Goal: Transaction & Acquisition: Purchase product/service

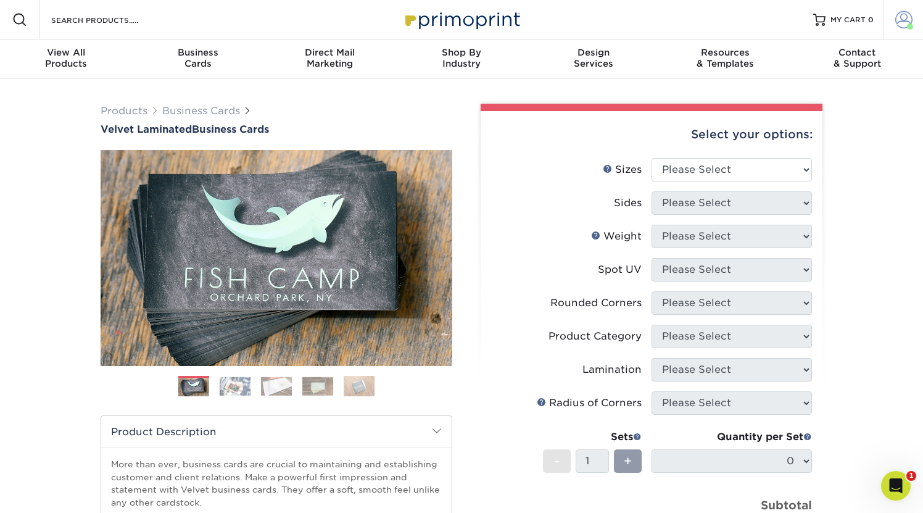
click at [605, 20] on span at bounding box center [903, 19] width 17 height 17
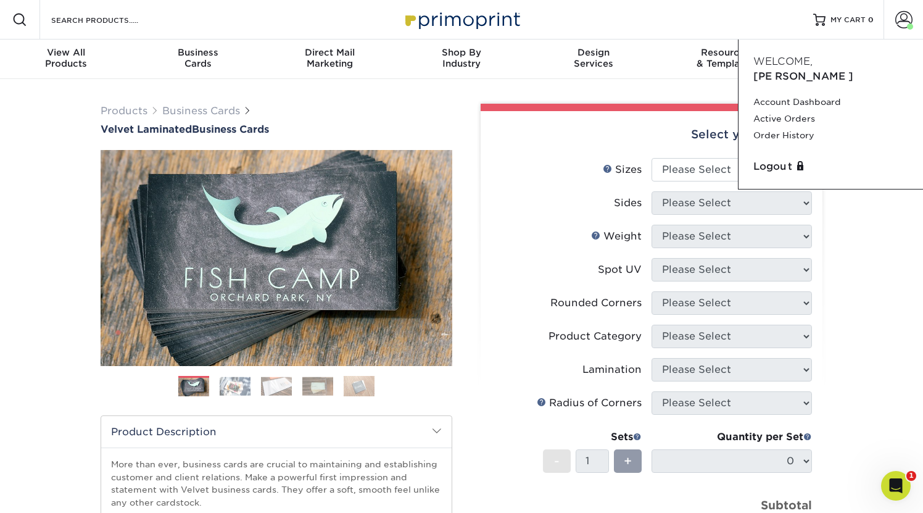
click at [605, 120] on div "Select your options:" at bounding box center [652, 134] width 322 height 47
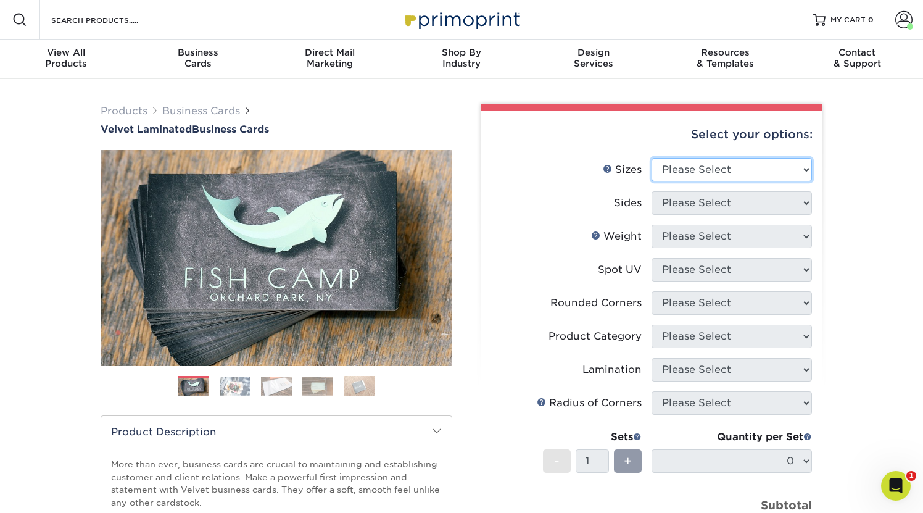
select select "2.00x3.50"
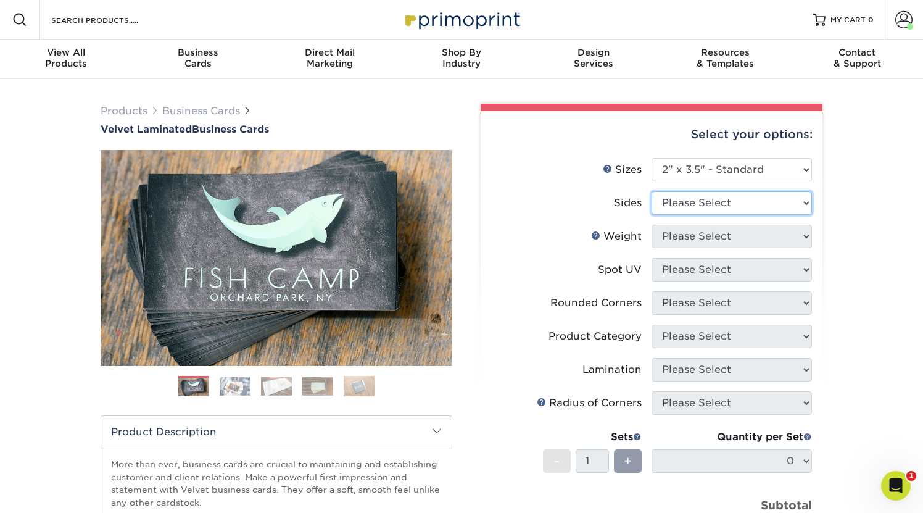
select select "13abbda7-1d64-4f25-8bb2-c179b224825d"
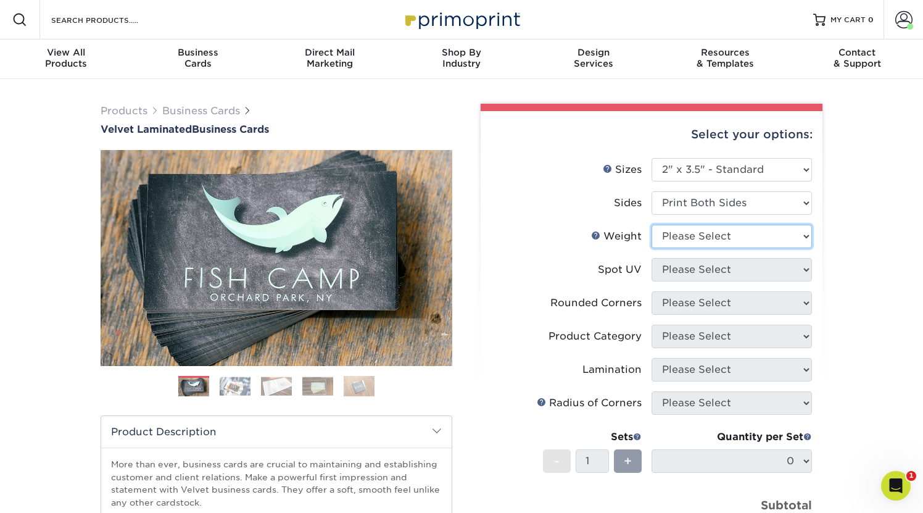
select select "16PT"
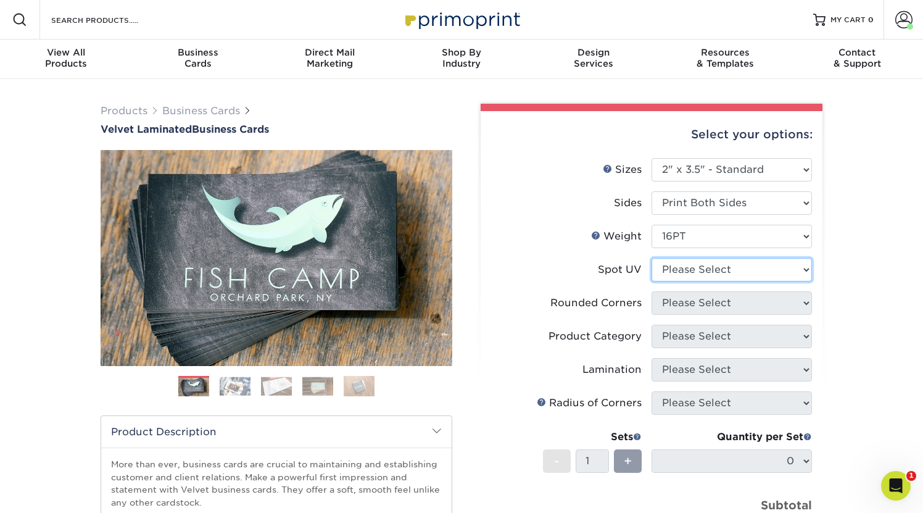
select select "3"
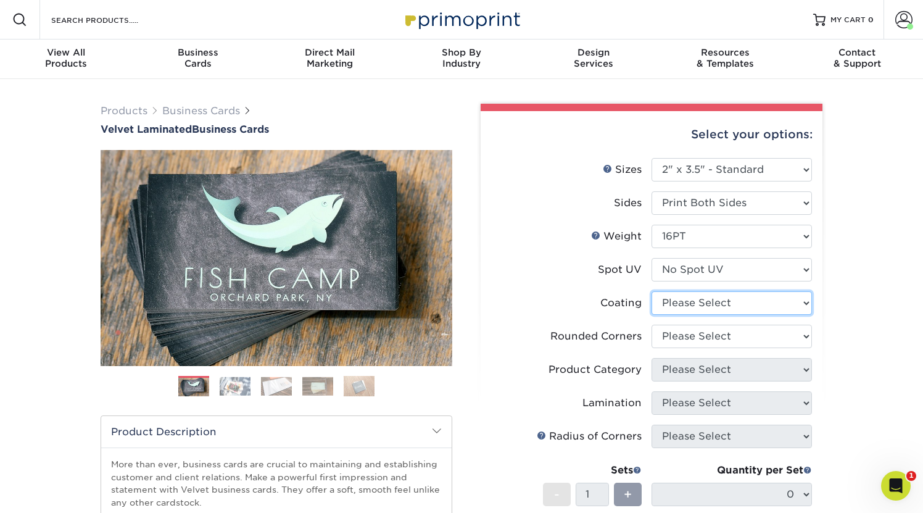
select select "3e7618de-abca-4bda-9f97-8b9129e913d8"
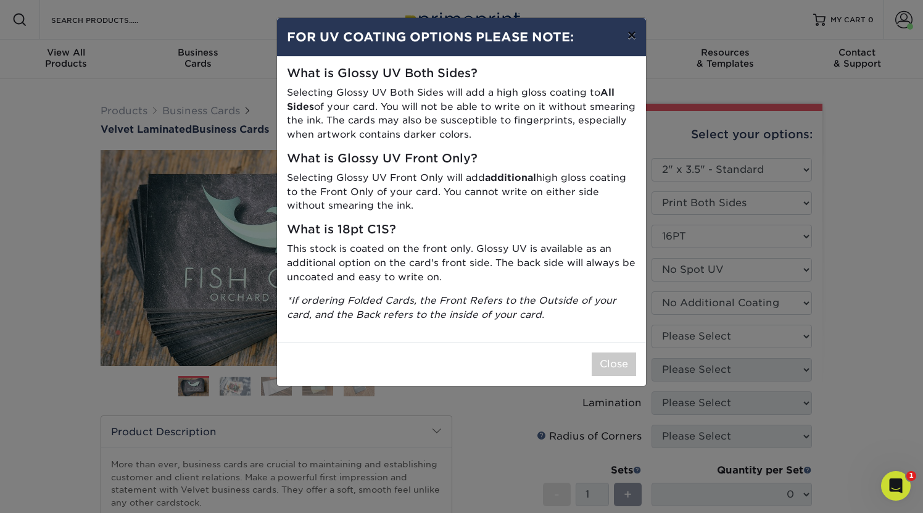
click at [605, 38] on button "×" at bounding box center [632, 35] width 28 height 35
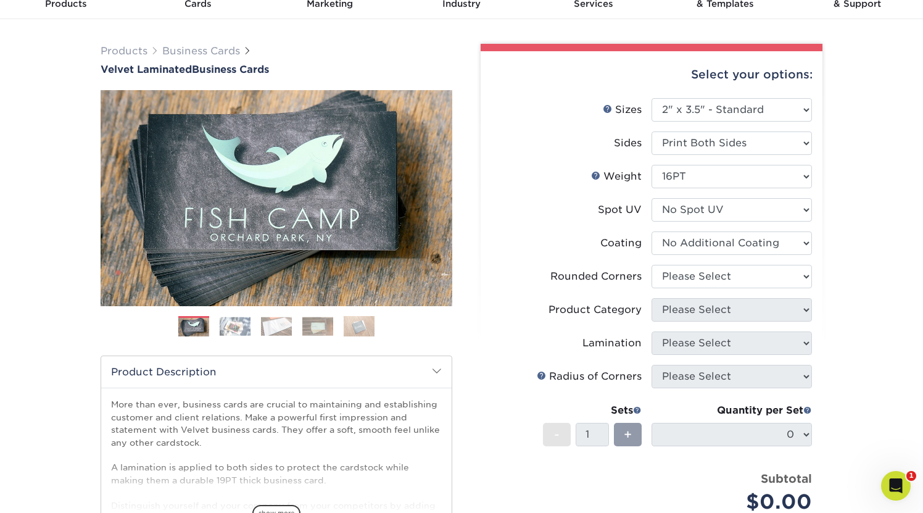
scroll to position [60, 0]
select select "0"
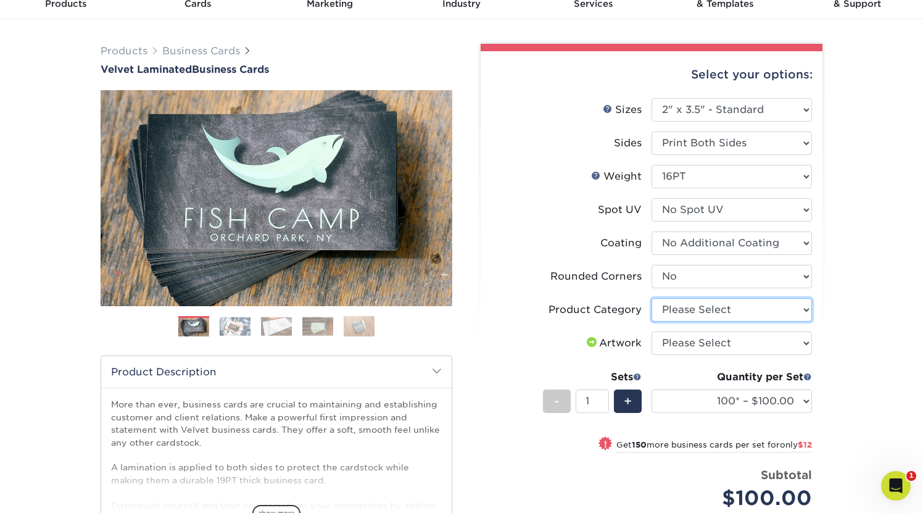
select select "3b5148f1-0588-4f88-a218-97bcfdce65c1"
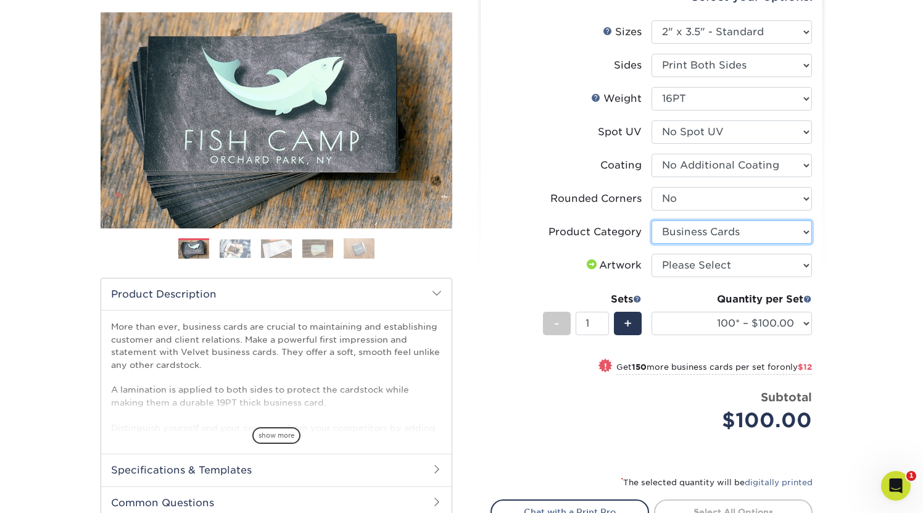
scroll to position [161, 0]
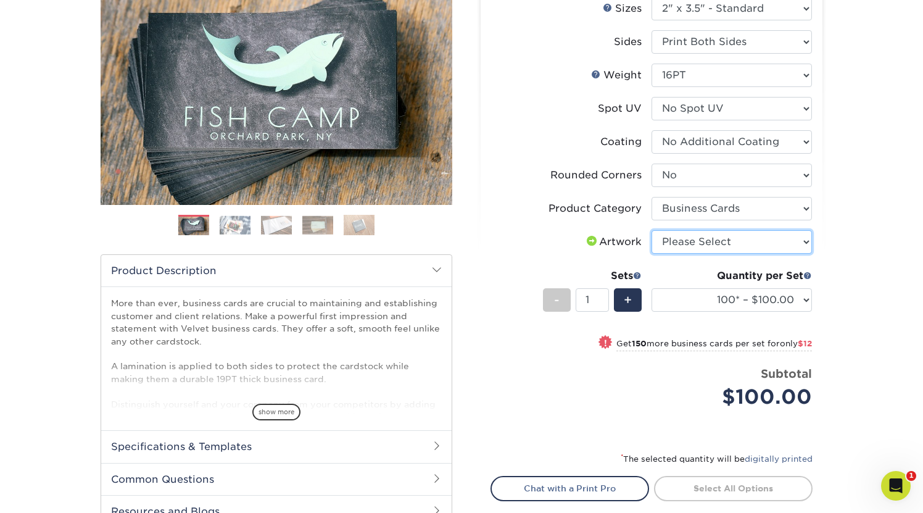
select select "upload"
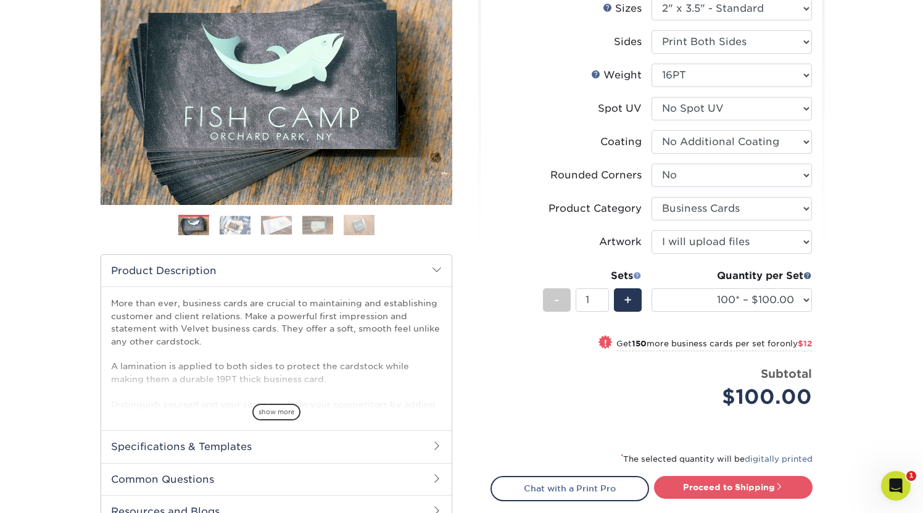
click at [605, 275] on span at bounding box center [637, 275] width 9 height 9
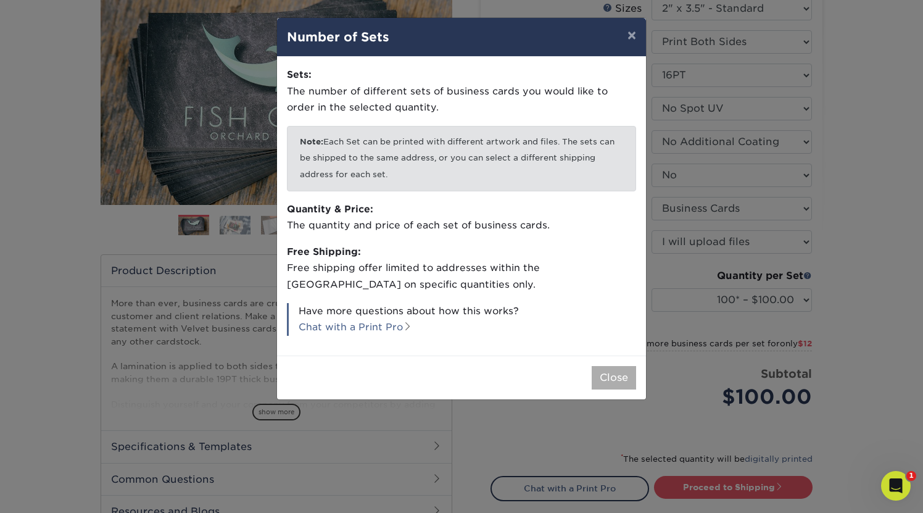
click at [605, 369] on button "Close" at bounding box center [614, 377] width 44 height 23
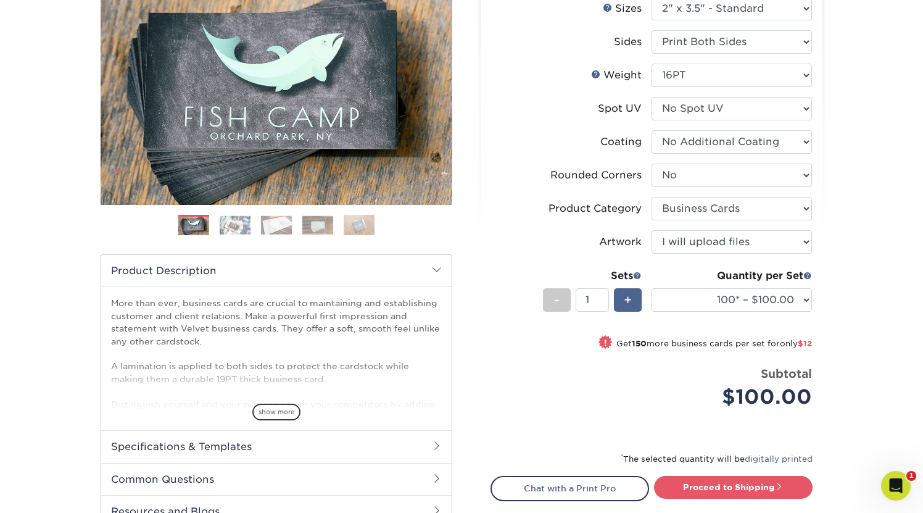
click at [605, 301] on span "+" at bounding box center [628, 300] width 8 height 19
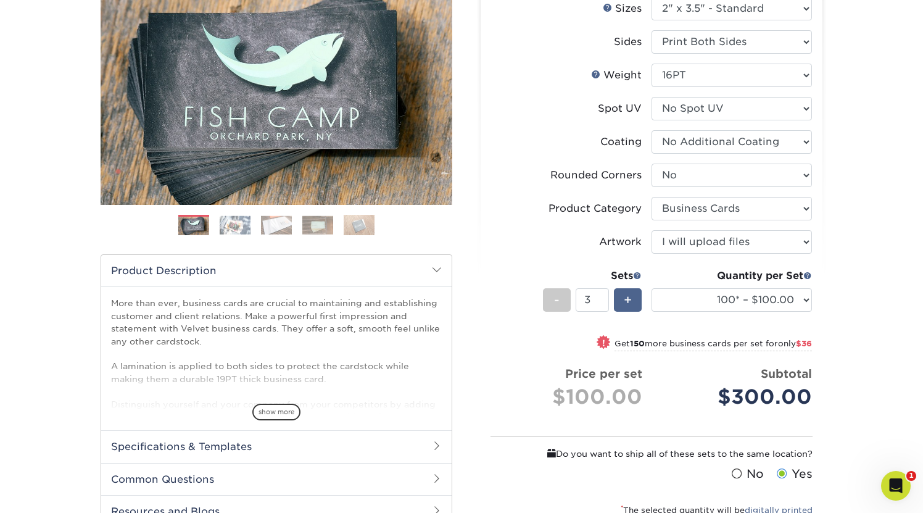
click at [605, 301] on span "+" at bounding box center [628, 300] width 8 height 19
type input "5"
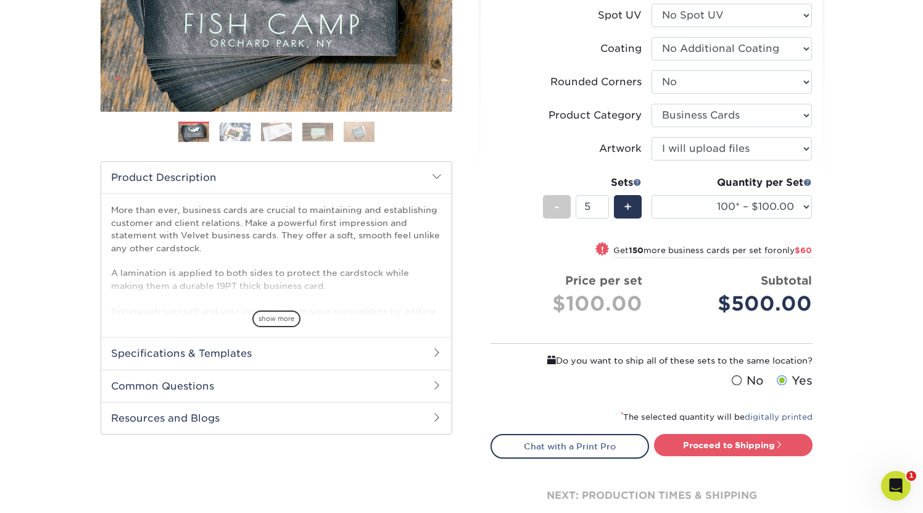
scroll to position [249, 0]
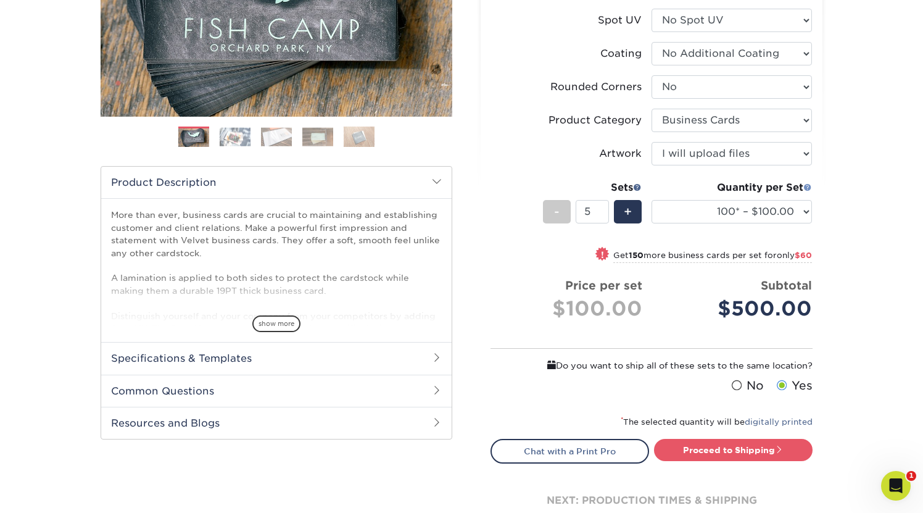
click at [605, 188] on span at bounding box center [807, 187] width 9 height 9
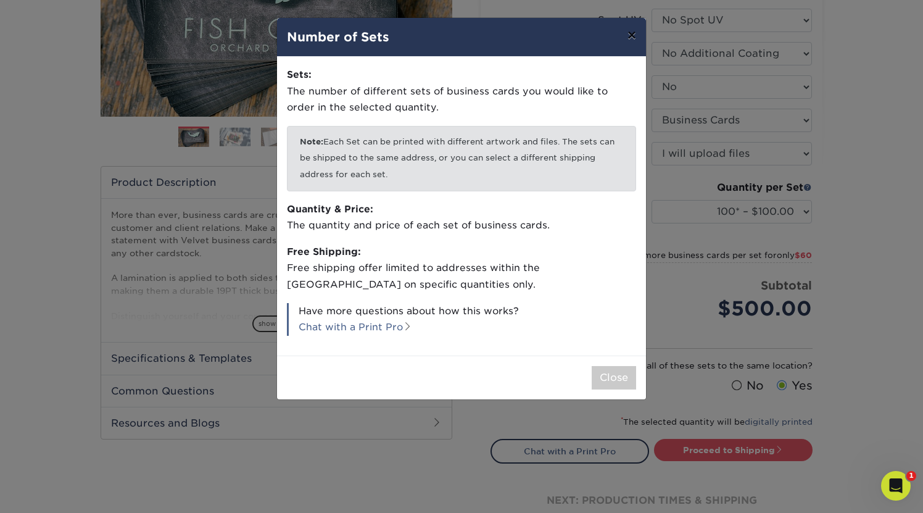
click at [605, 39] on button "×" at bounding box center [632, 35] width 28 height 35
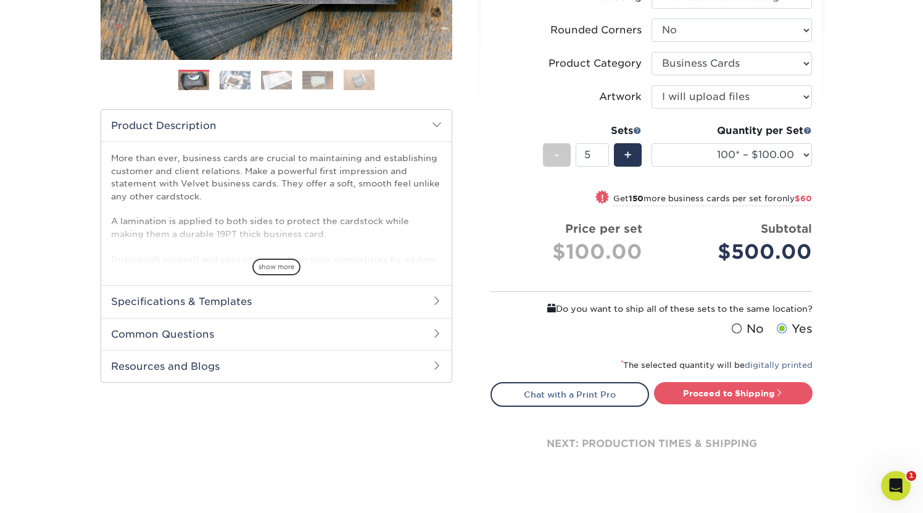
scroll to position [314, 0]
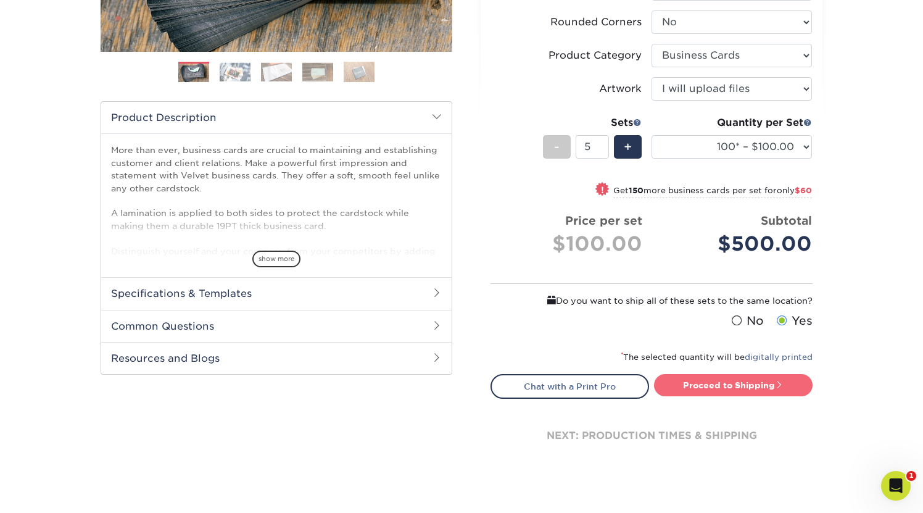
click at [605, 379] on link "Proceed to Shipping" at bounding box center [733, 385] width 159 height 22
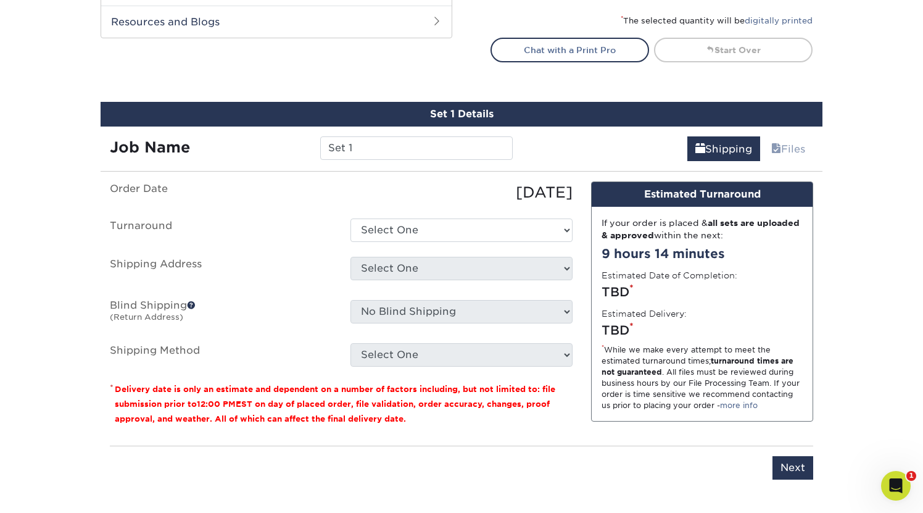
scroll to position [650, 0]
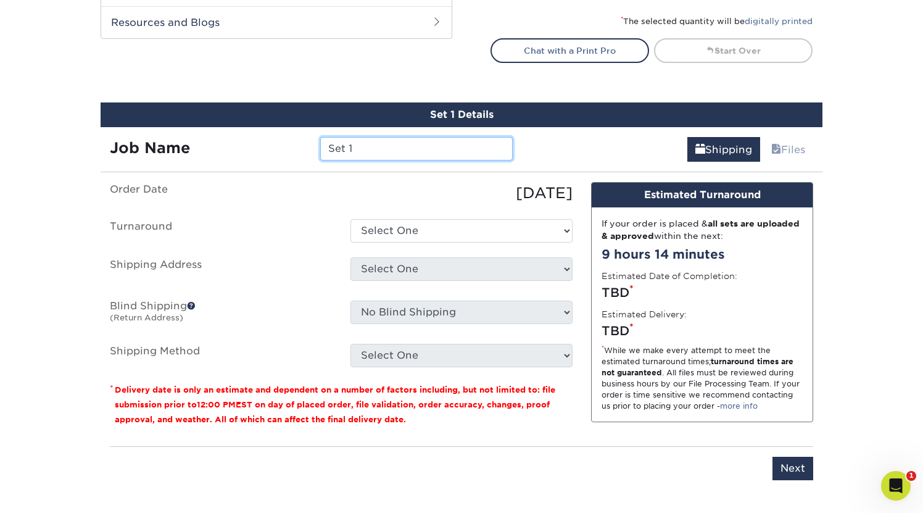
click at [375, 147] on input "Set 1" at bounding box center [416, 148] width 192 height 23
type input "S"
paste input "Chris and Leslie Peterson"
drag, startPoint x: 376, startPoint y: 146, endPoint x: 360, endPoint y: 146, distance: 16.1
click at [360, 146] on input "Chris and Leslie Peterson" at bounding box center [416, 148] width 192 height 23
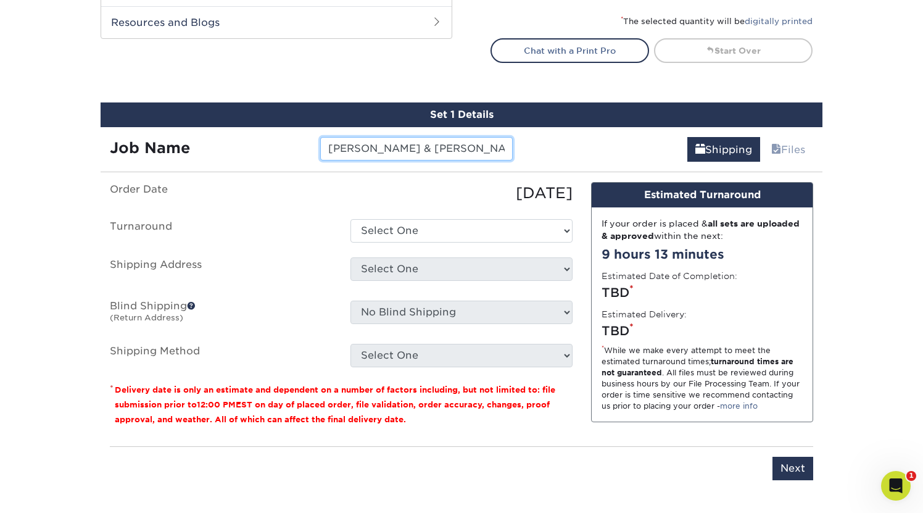
click at [463, 147] on input "Chris & Leslie Peterson" at bounding box center [416, 148] width 192 height 23
type input "Chris & Leslie Peterson Business Card"
click at [538, 159] on div "Shipping Files" at bounding box center [672, 144] width 301 height 35
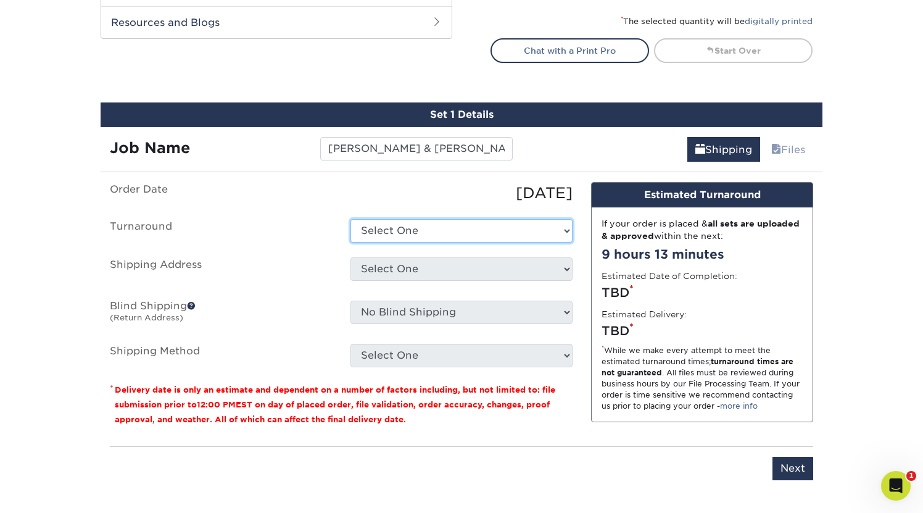
select select "2ada4704-3e6d-433a-a581-722d89888c56"
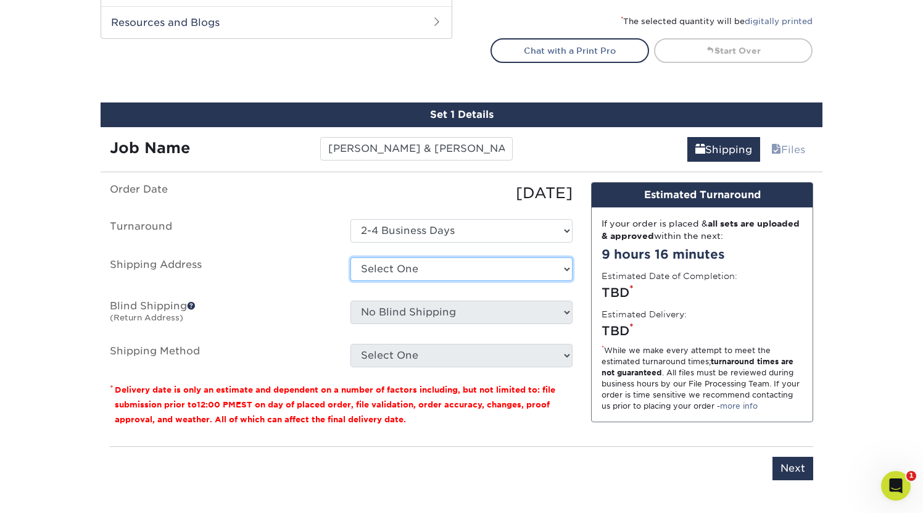
select select "136299"
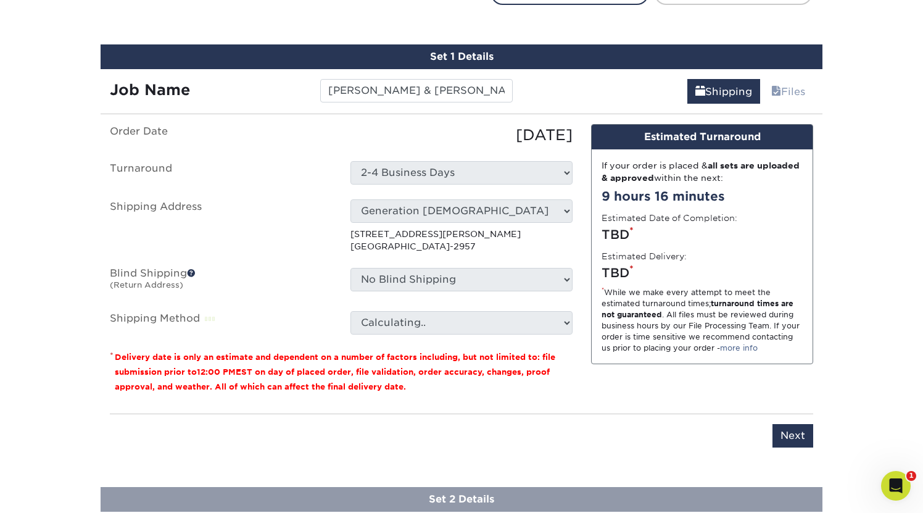
scroll to position [708, 0]
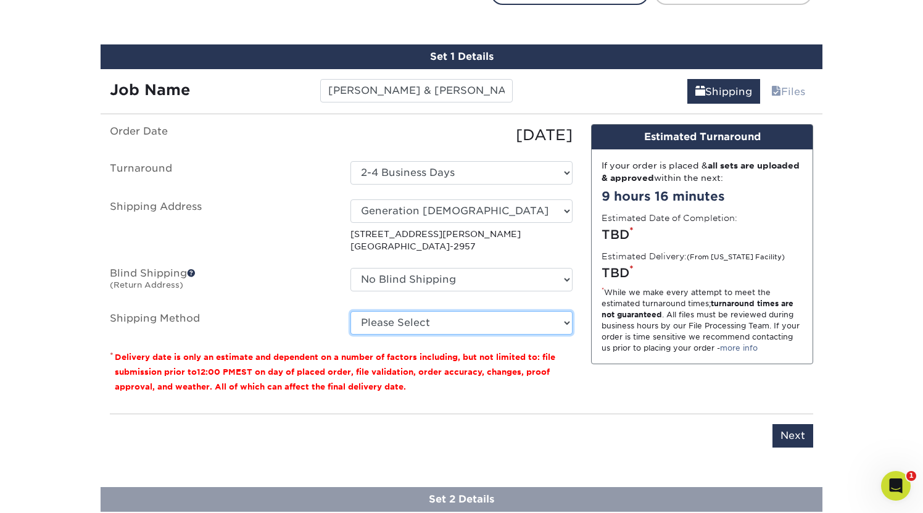
select select "03"
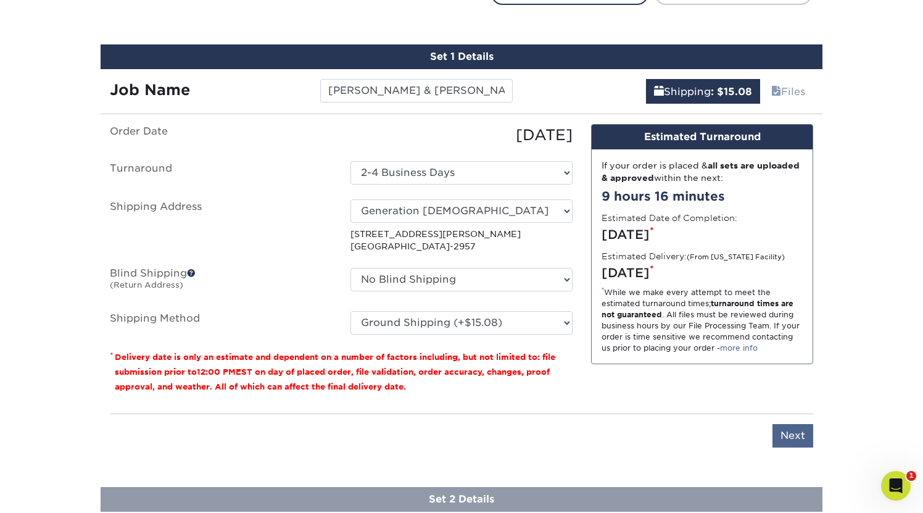
click at [605, 427] on input "Next" at bounding box center [793, 435] width 41 height 23
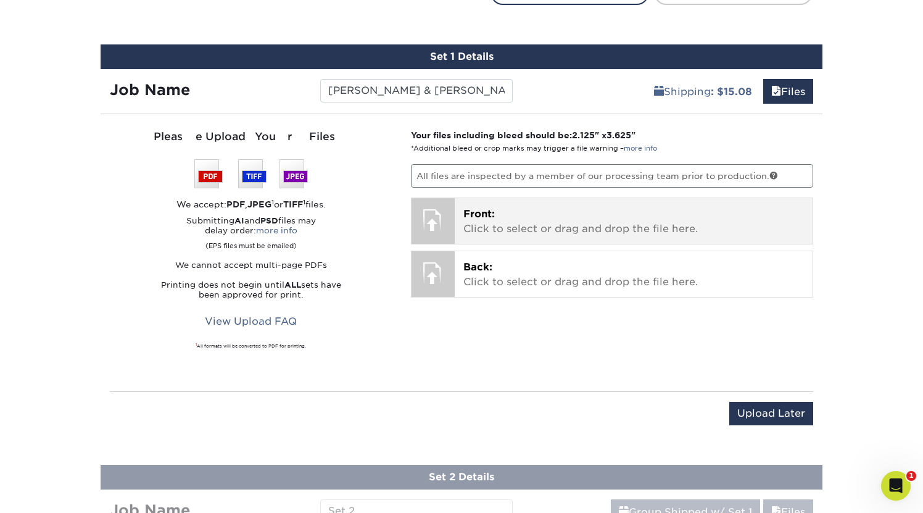
click at [433, 213] on div at bounding box center [433, 219] width 43 height 43
click at [489, 223] on p "Front: Click to select or drag and drop the file here." at bounding box center [633, 222] width 341 height 30
click at [439, 217] on div at bounding box center [433, 219] width 43 height 43
click at [433, 214] on div at bounding box center [433, 219] width 43 height 43
click at [498, 222] on p "Front: Click to select or drag and drop the file here." at bounding box center [633, 222] width 341 height 30
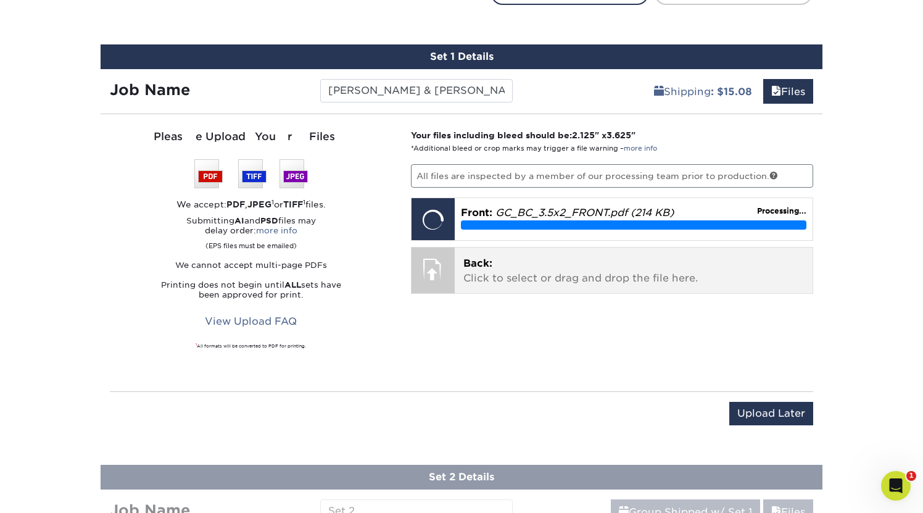
click at [443, 268] on div at bounding box center [433, 268] width 43 height 43
click at [479, 265] on span "Back:" at bounding box center [477, 263] width 29 height 12
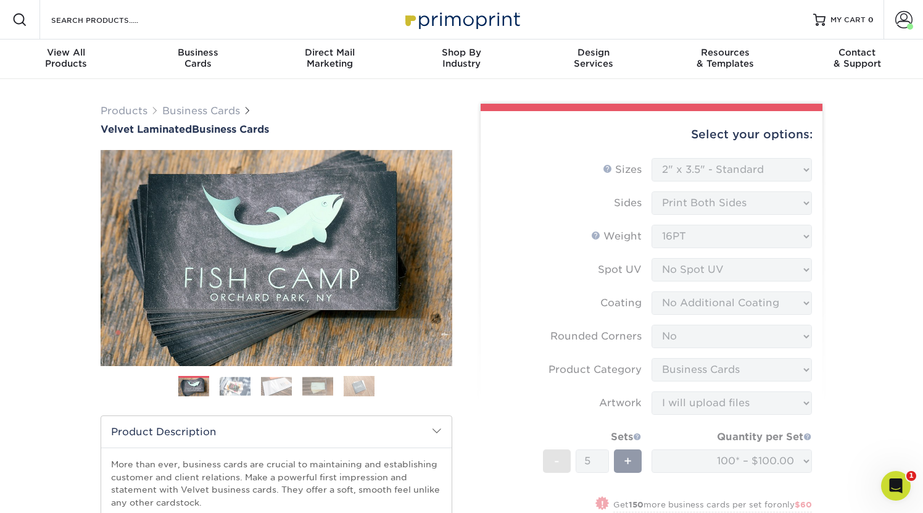
scroll to position [0, 0]
click at [605, 21] on span at bounding box center [903, 19] width 17 height 17
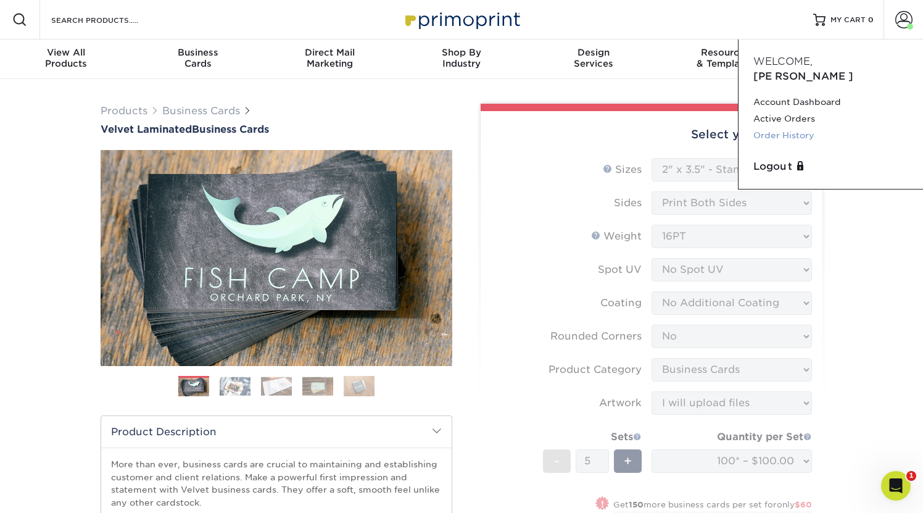
click at [605, 127] on link "Order History" at bounding box center [830, 135] width 155 height 17
click at [605, 135] on div "Select your options:" at bounding box center [652, 134] width 322 height 47
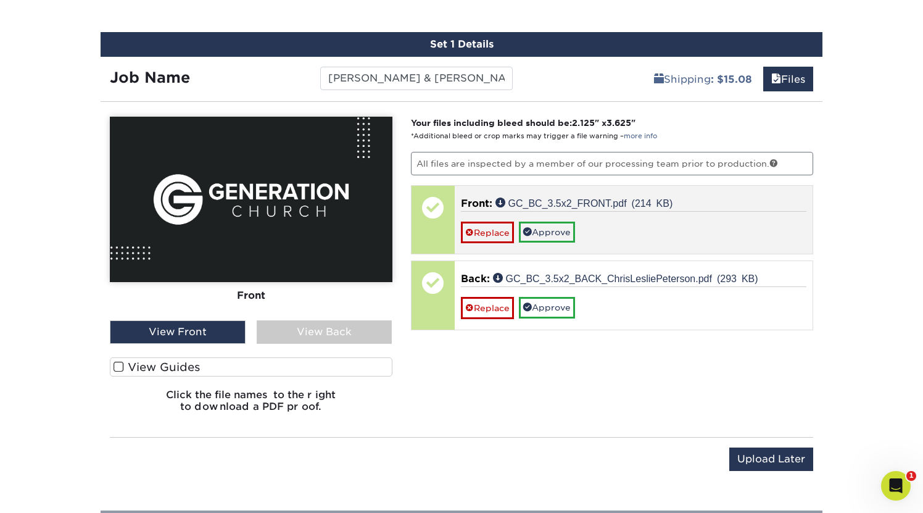
scroll to position [731, 0]
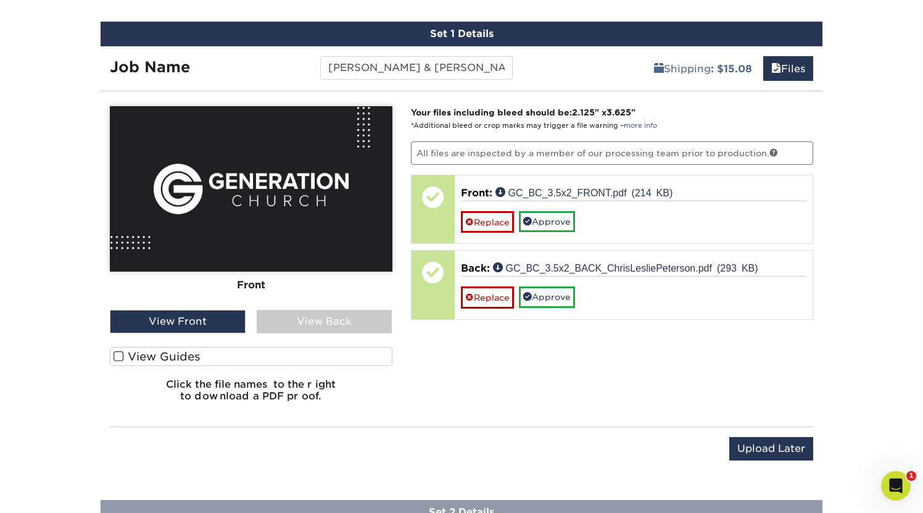
click at [331, 318] on div "View Back" at bounding box center [325, 321] width 136 height 23
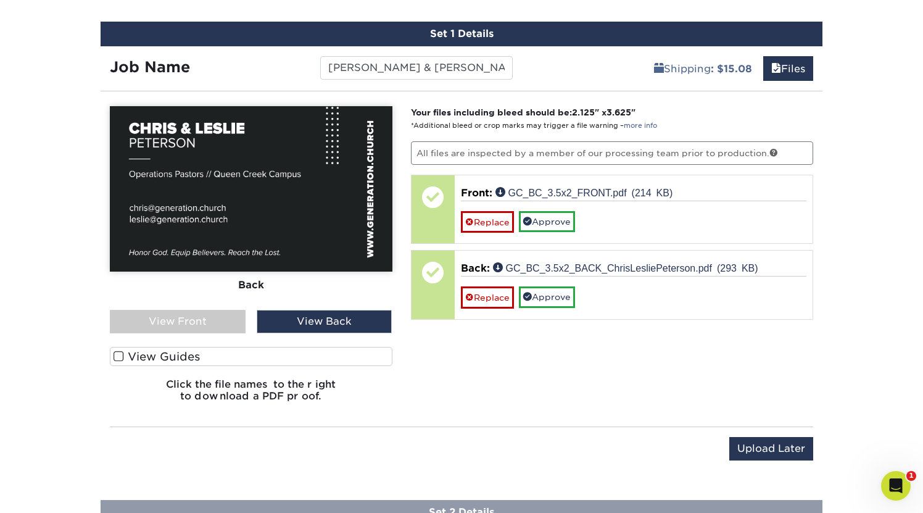
click at [212, 317] on div "View Front" at bounding box center [178, 321] width 136 height 23
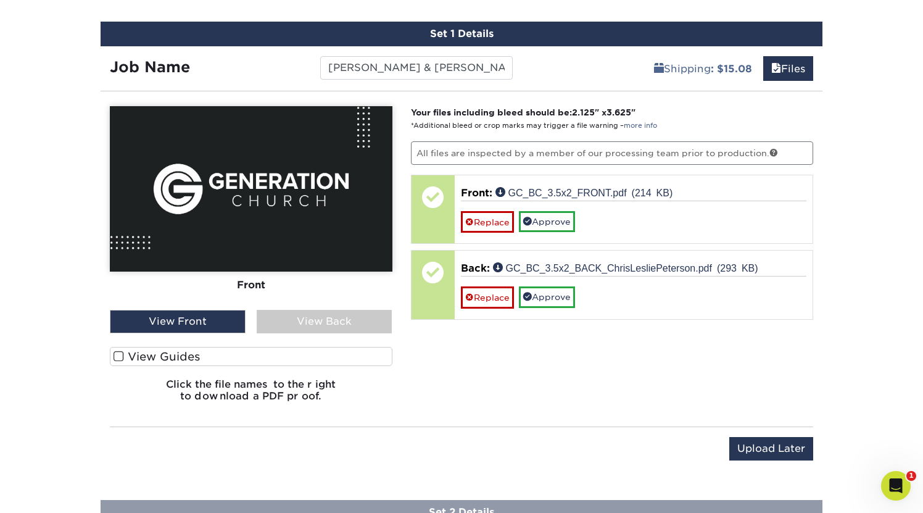
click at [169, 352] on label "View Guides" at bounding box center [251, 356] width 283 height 19
click at [0, 0] on input "View Guides" at bounding box center [0, 0] width 0 height 0
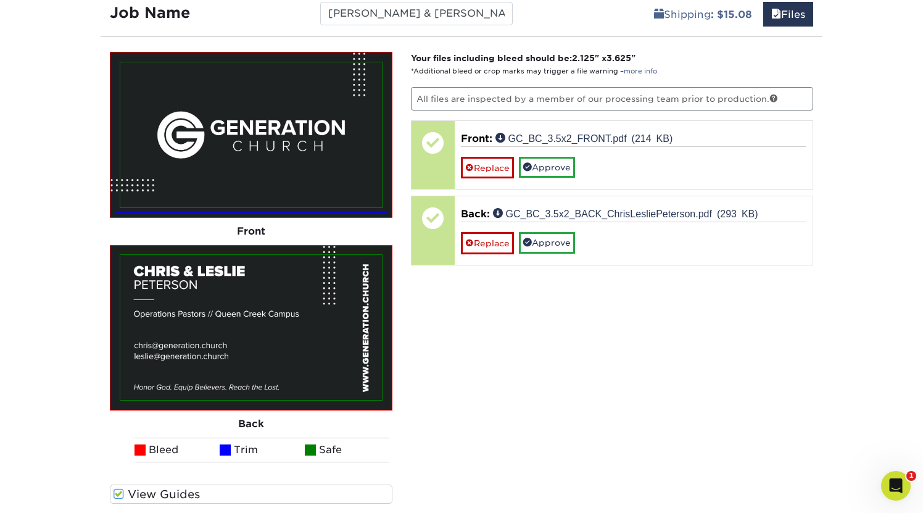
scroll to position [823, 0]
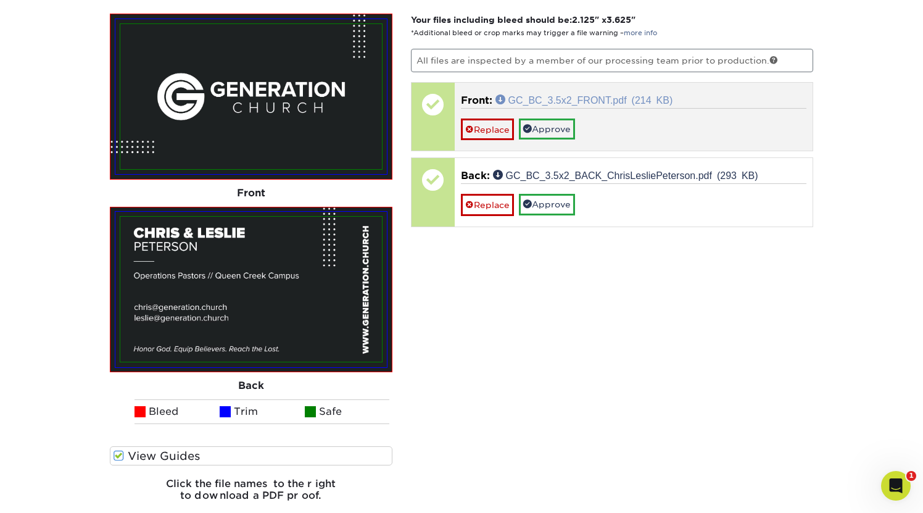
click at [605, 99] on link "GC_BC_3.5x2_FRONT.pdf (214 KB)" at bounding box center [585, 99] width 178 height 10
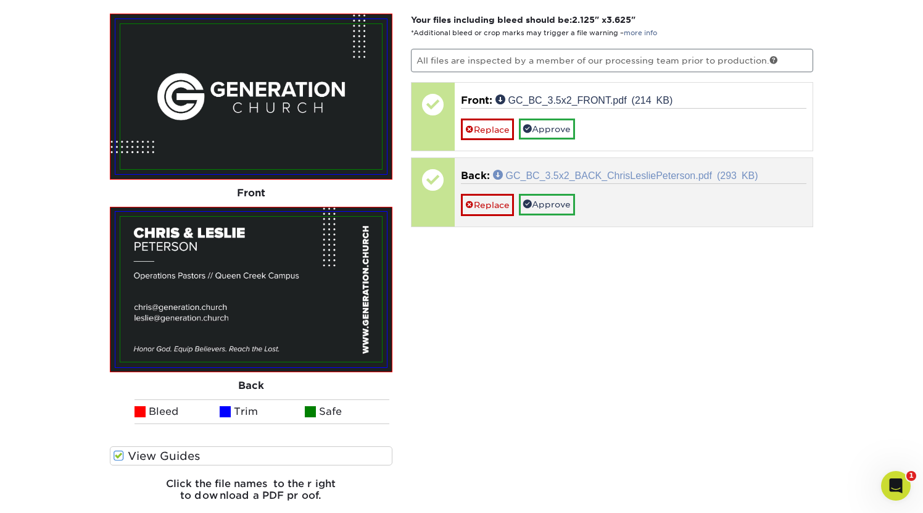
click at [605, 170] on link "GC_BC_3.5x2_BACK_ChrisLesliePeterson.pdf (293 KB)" at bounding box center [625, 175] width 265 height 10
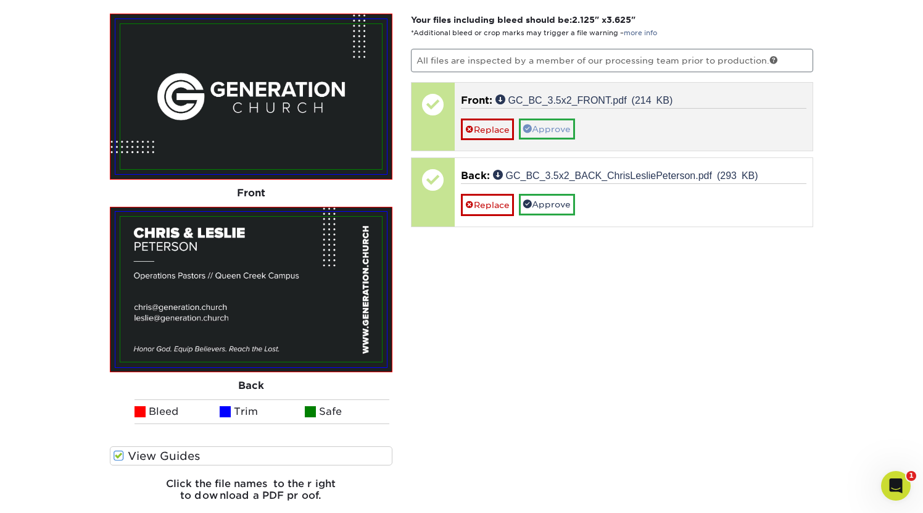
click at [570, 123] on link "Approve" at bounding box center [547, 128] width 56 height 21
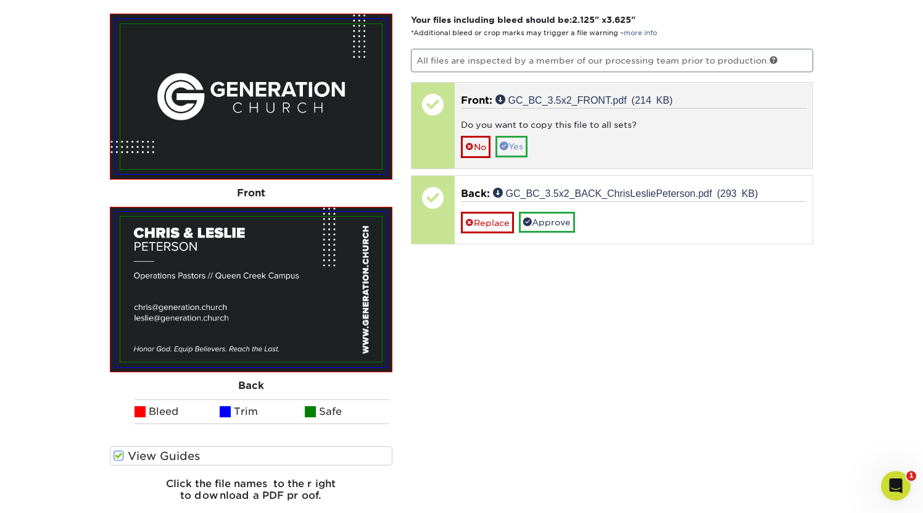
click at [521, 145] on link "Yes" at bounding box center [512, 146] width 32 height 21
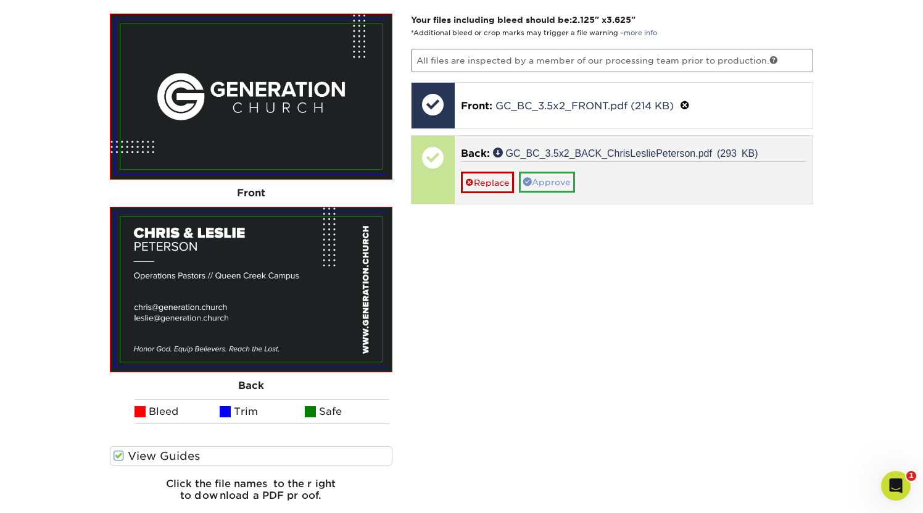
click at [565, 176] on link "Approve" at bounding box center [547, 182] width 56 height 21
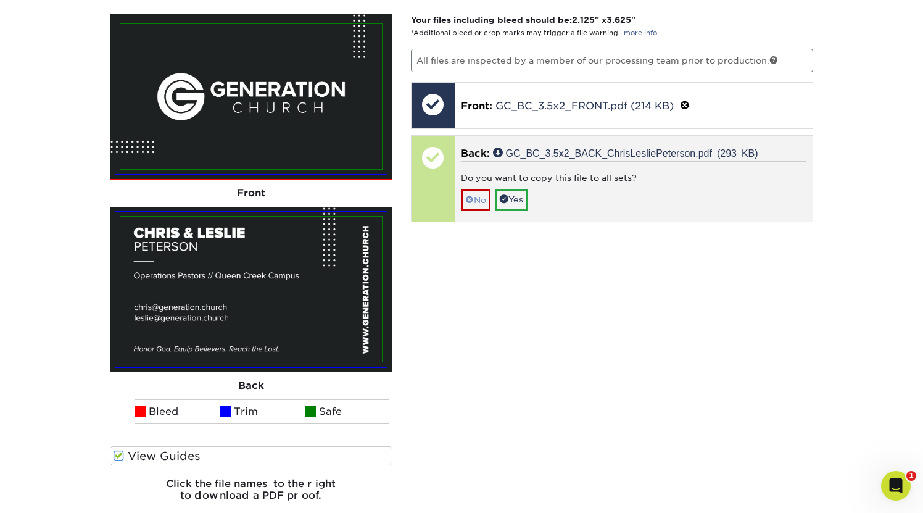
click at [479, 200] on link "No" at bounding box center [476, 200] width 30 height 22
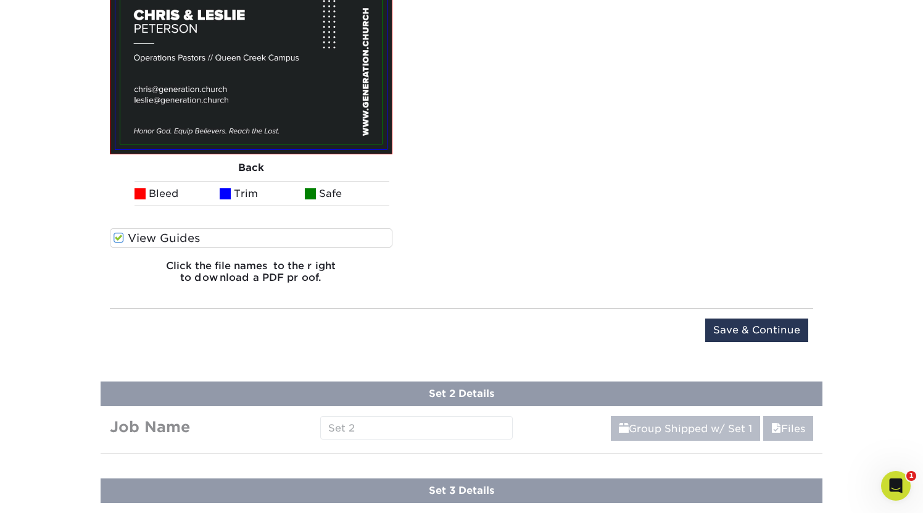
scroll to position [1084, 0]
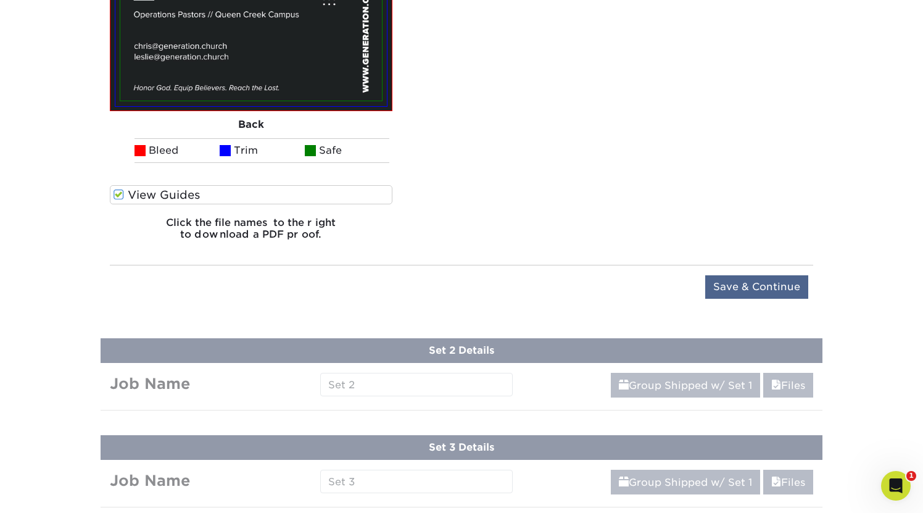
click at [605, 286] on input "Save & Continue" at bounding box center [756, 286] width 103 height 23
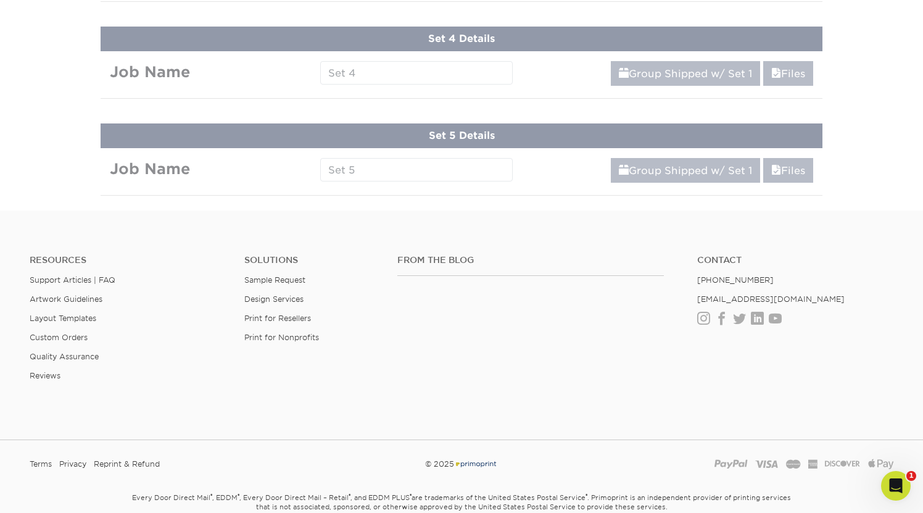
scroll to position [635, 0]
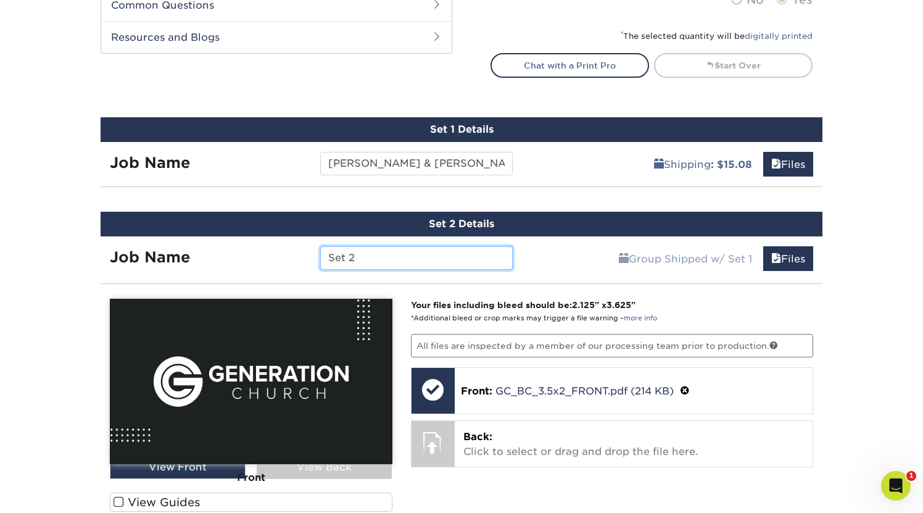
paste input "Kevin and Jelly Bernal"
drag, startPoint x: 362, startPoint y: 255, endPoint x: 346, endPoint y: 255, distance: 16.0
click at [346, 255] on input "Kevin and Jelly Bernal Business Card" at bounding box center [416, 257] width 192 height 23
type input "Kevin & Jelly Bernal Business Card"
click at [545, 255] on div "Group Shipped w/ Set 1 Files Continue" at bounding box center [672, 254] width 301 height 37
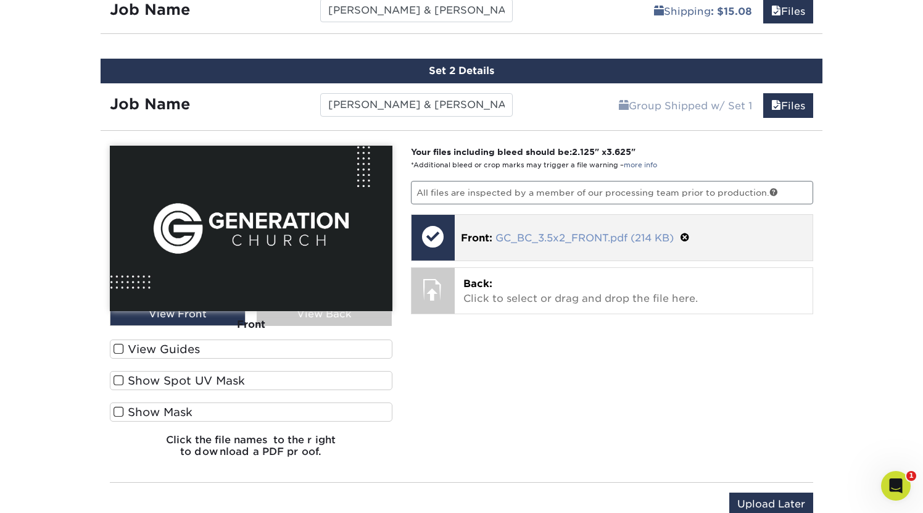
scroll to position [800, 0]
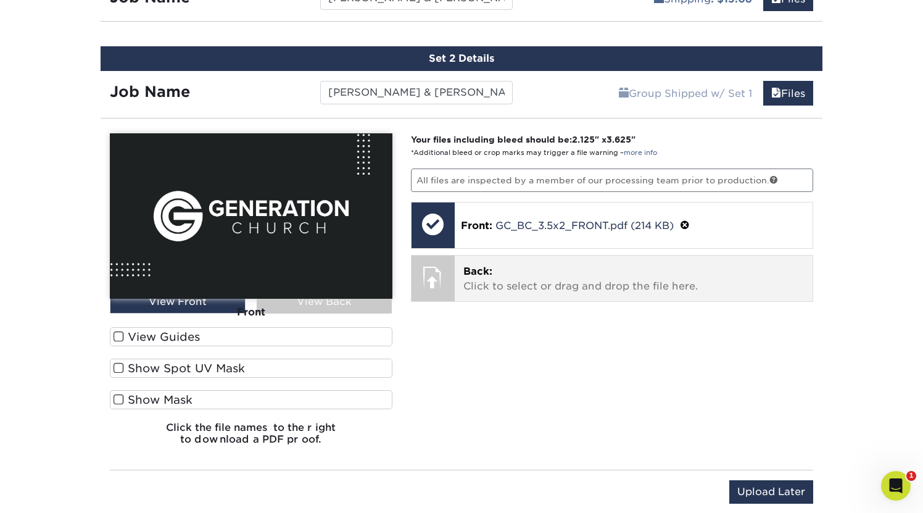
click at [479, 273] on span "Back:" at bounding box center [477, 271] width 29 height 12
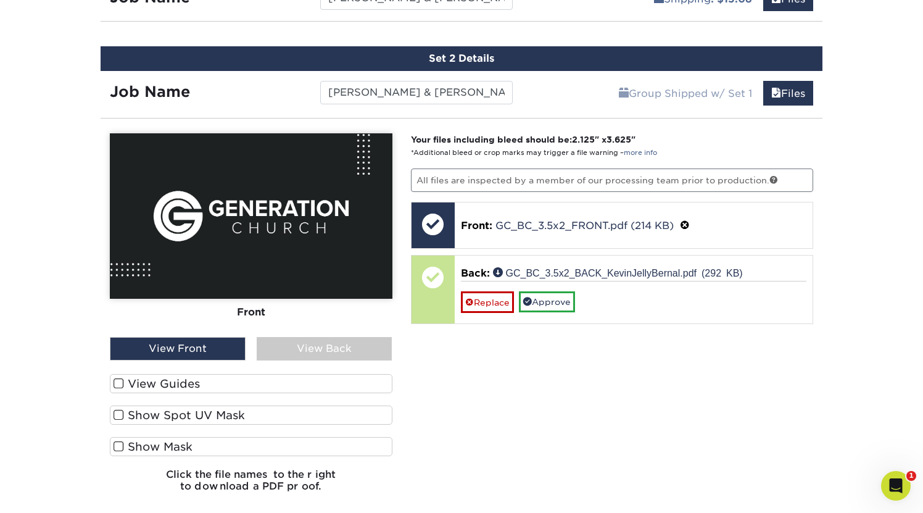
click at [307, 352] on div "View Back" at bounding box center [325, 348] width 136 height 23
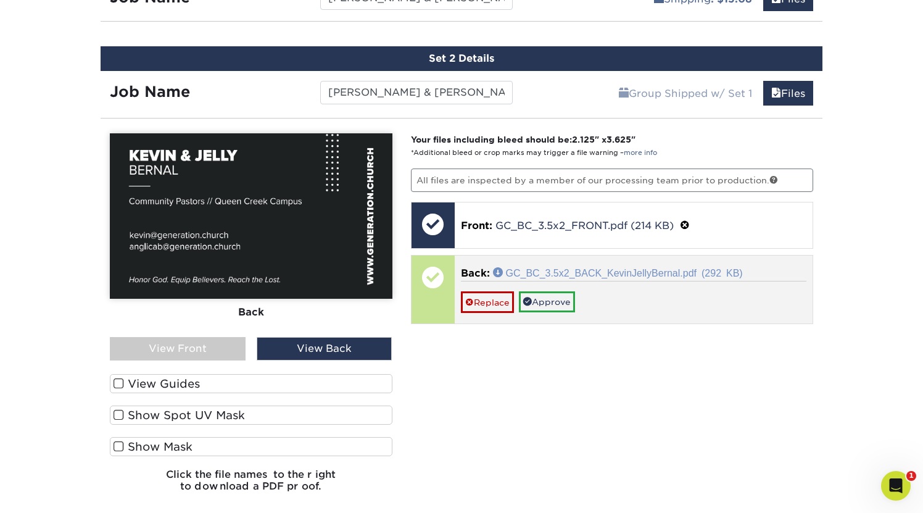
click at [561, 271] on link "GC_BC_3.5x2_BACK_KevinJellyBernal.pdf (292 KB)" at bounding box center [618, 272] width 250 height 10
click at [556, 299] on link "Approve" at bounding box center [547, 301] width 56 height 21
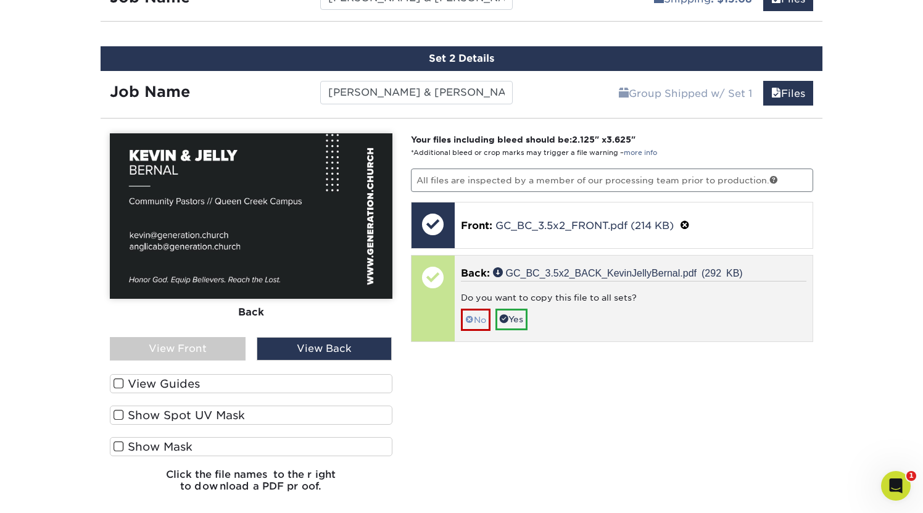
click at [477, 323] on link "No" at bounding box center [476, 320] width 30 height 22
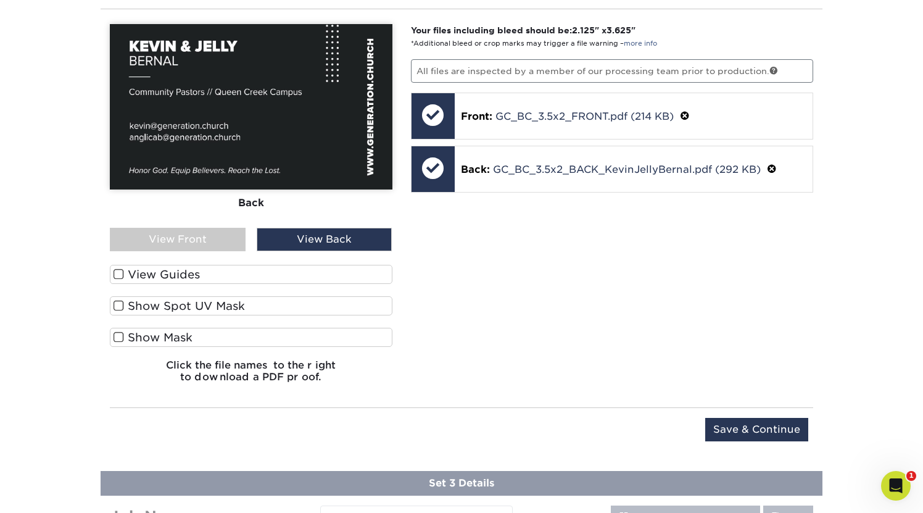
scroll to position [913, 0]
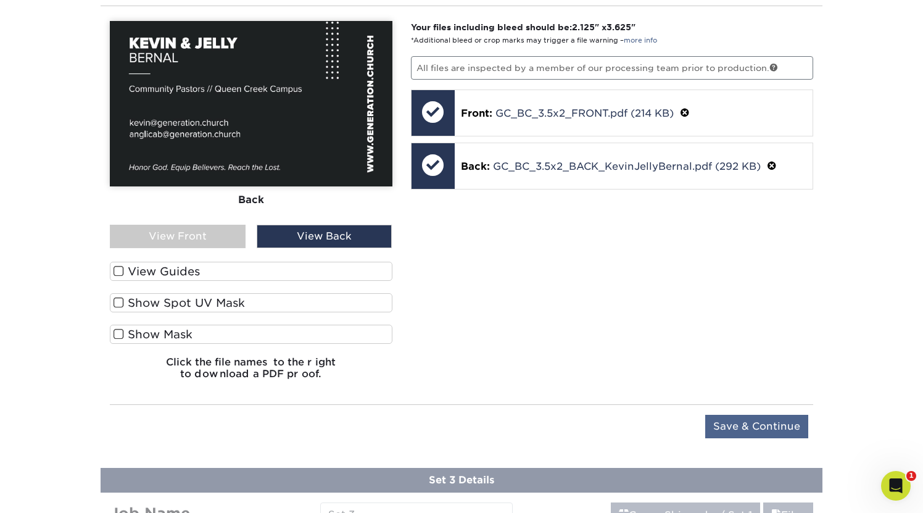
click at [605, 419] on input "Save & Continue" at bounding box center [756, 426] width 103 height 23
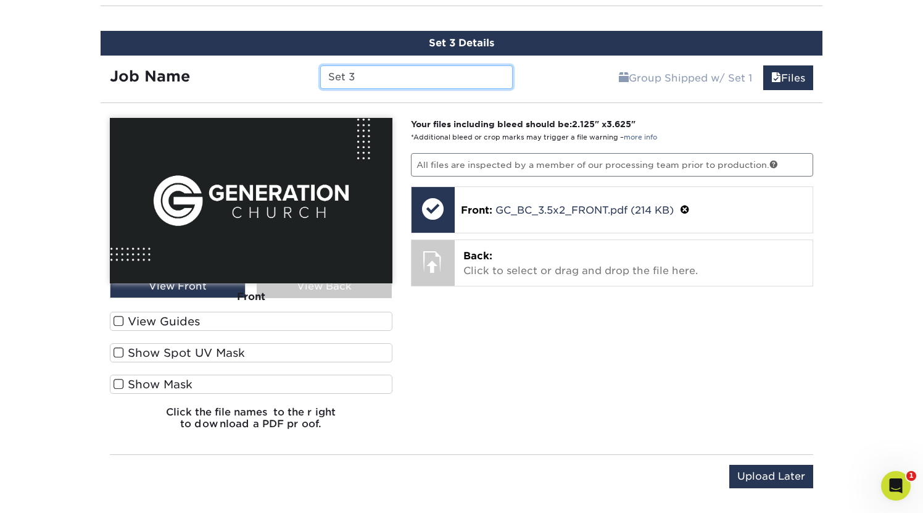
click at [385, 78] on input "Set 3" at bounding box center [416, 76] width 192 height 23
paste input "cott Devlin"
click at [360, 75] on input "Scott Devlin" at bounding box center [416, 76] width 192 height 23
drag, startPoint x: 431, startPoint y: 75, endPoint x: 517, endPoint y: 70, distance: 85.9
click at [513, 73] on div "Scott & Dana Devlin" at bounding box center [416, 76] width 210 height 23
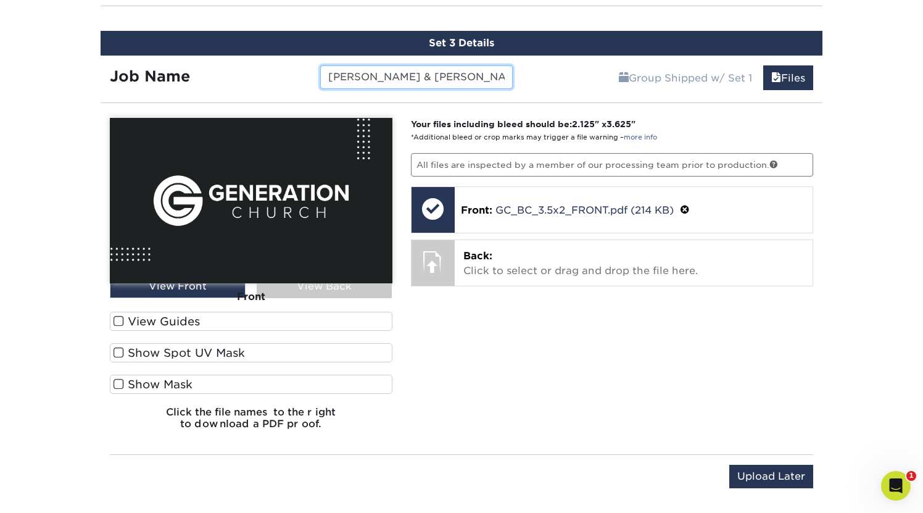
type input "Scott & Dana Devlin Business Card"
click at [566, 66] on div "Group Shipped w/ Set 1 Files Continue" at bounding box center [672, 74] width 301 height 37
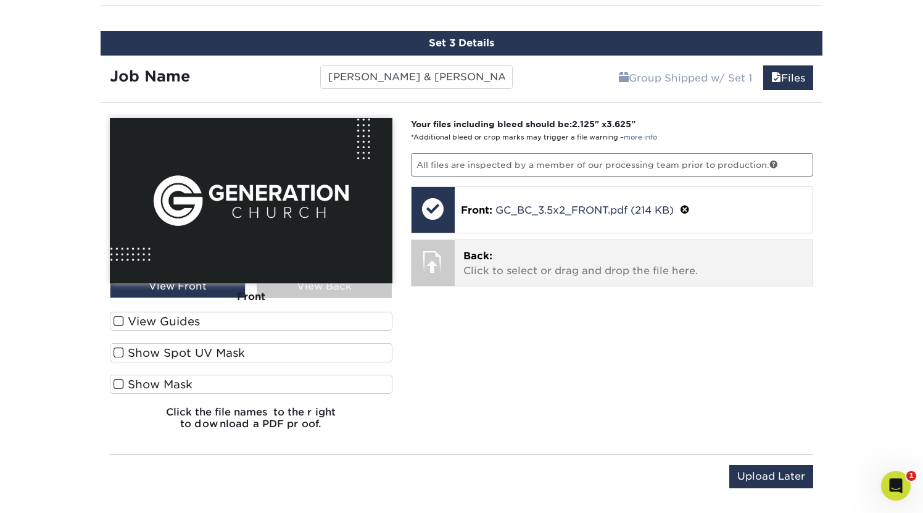
click at [483, 254] on span "Back:" at bounding box center [477, 256] width 29 height 12
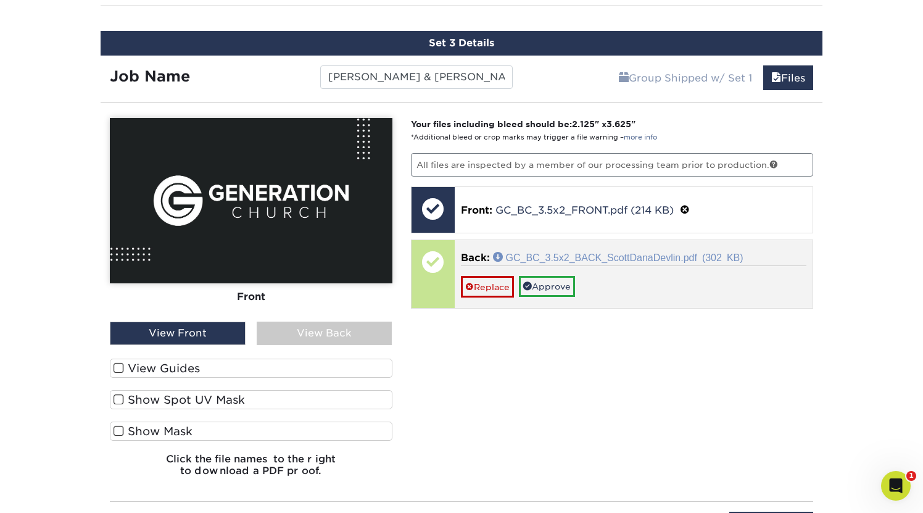
click at [544, 253] on link "GC_BC_3.5x2_BACK_ScottDanaDevlin.pdf (302 KB)" at bounding box center [618, 257] width 251 height 10
click at [554, 283] on link "Approve" at bounding box center [547, 286] width 56 height 21
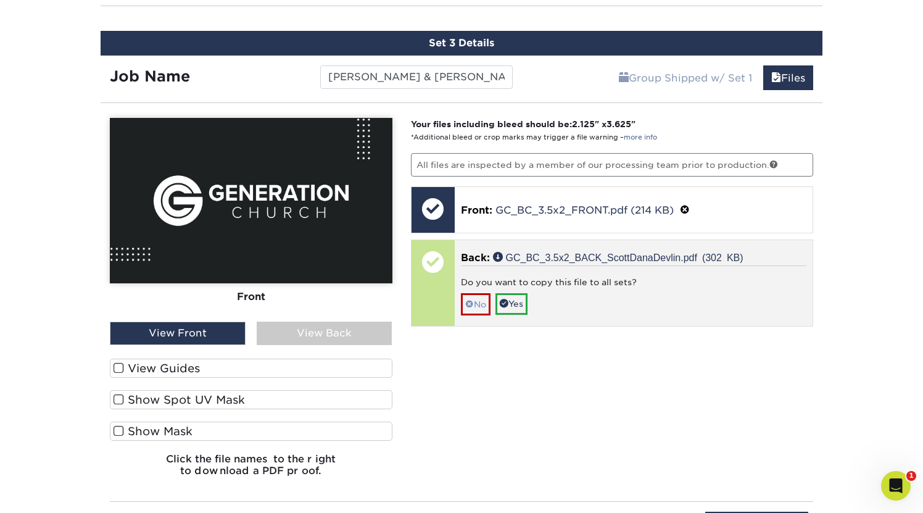
click at [476, 302] on link "No" at bounding box center [476, 304] width 30 height 22
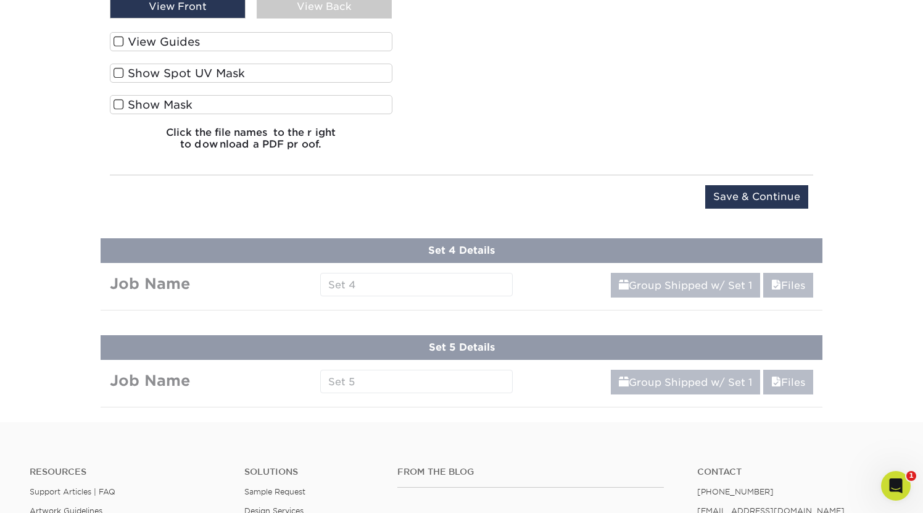
scroll to position [1239, 0]
click at [605, 196] on input "Save & Continue" at bounding box center [756, 196] width 103 height 23
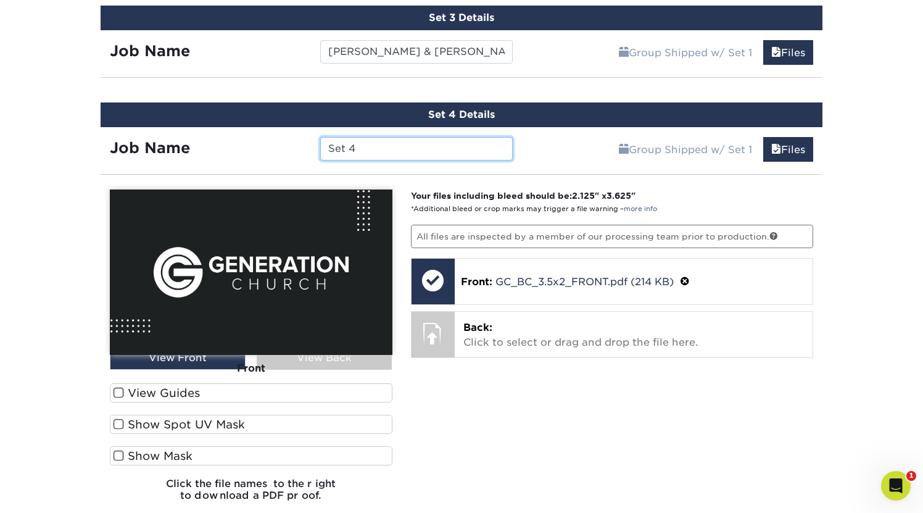
scroll to position [943, 0]
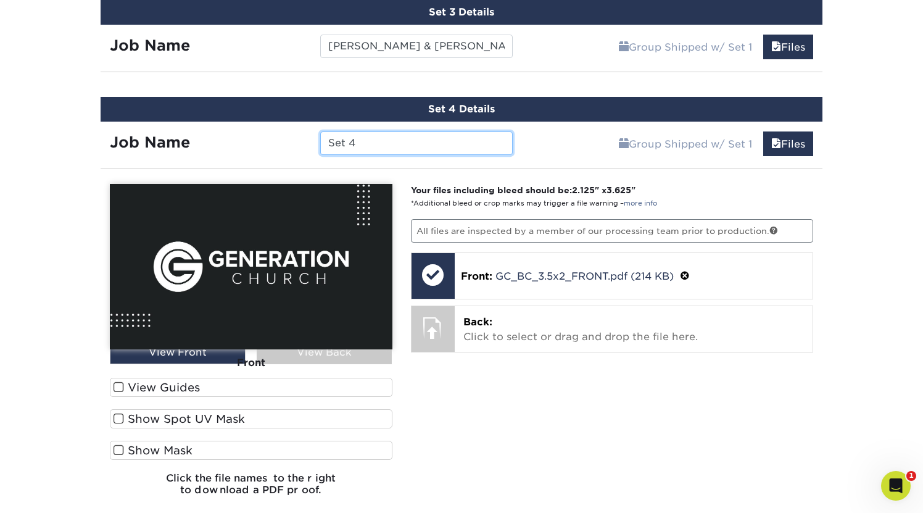
paste input "Branden and Emily Loncar"
drag, startPoint x: 394, startPoint y: 141, endPoint x: 376, endPoint y: 143, distance: 18.0
click at [376, 143] on input "Branden and Emily Loncar" at bounding box center [416, 142] width 192 height 23
click at [462, 139] on input "Branden & Emily Loncar" at bounding box center [416, 142] width 192 height 23
type input "Branden & Emily Loncar Business Card"
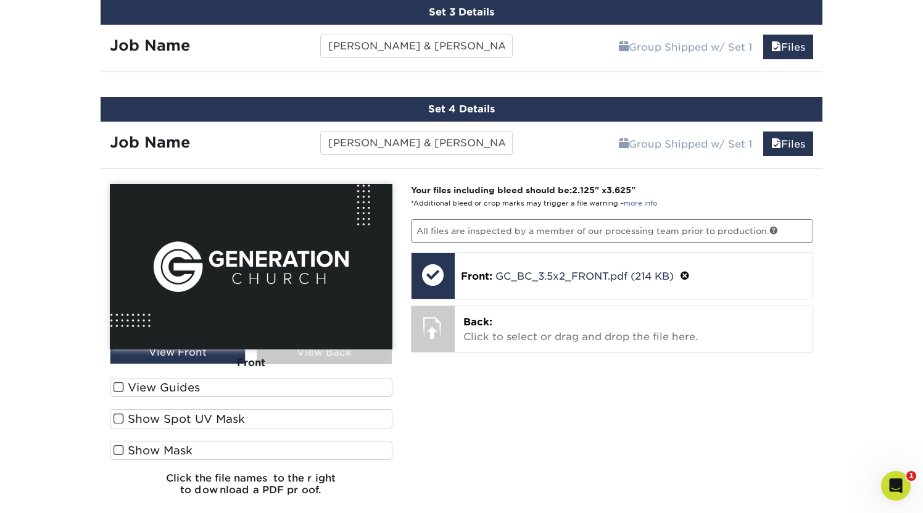
click at [549, 145] on div "Group Shipped w/ Set 1 Files Continue" at bounding box center [672, 140] width 301 height 37
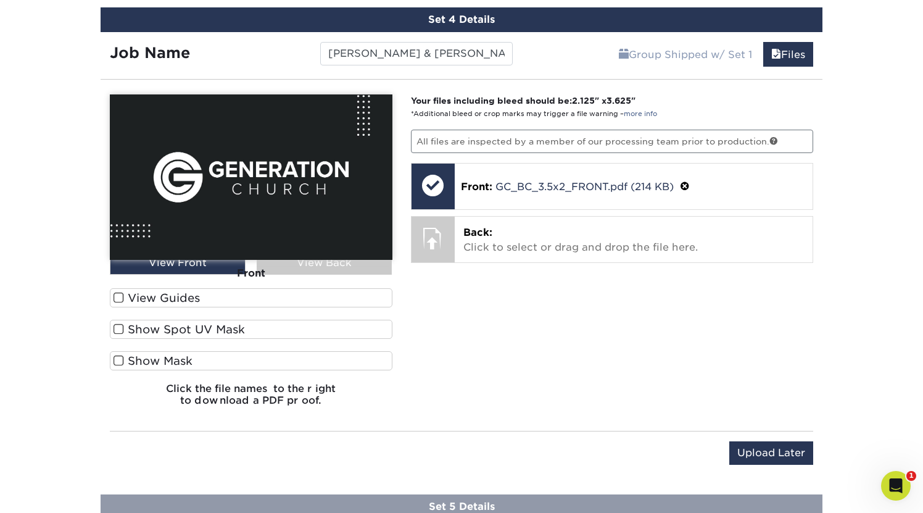
scroll to position [1038, 0]
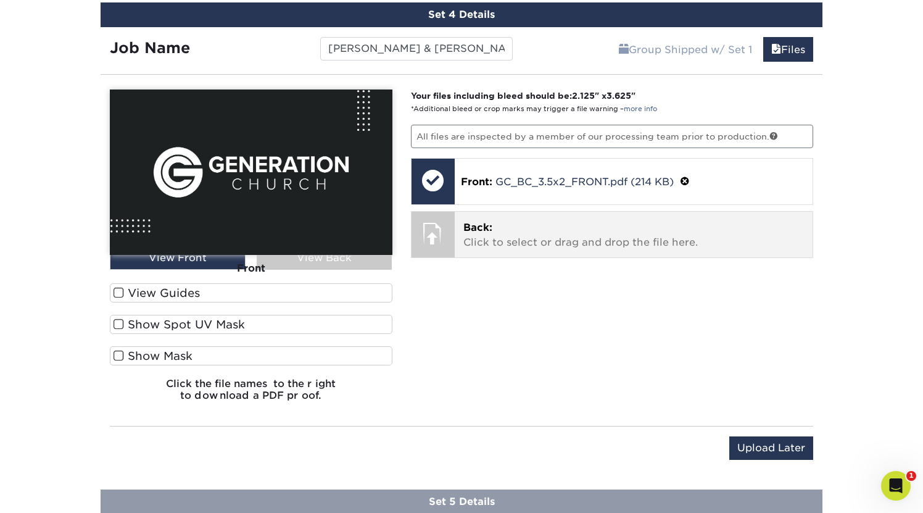
click at [479, 223] on span "Back:" at bounding box center [477, 228] width 29 height 12
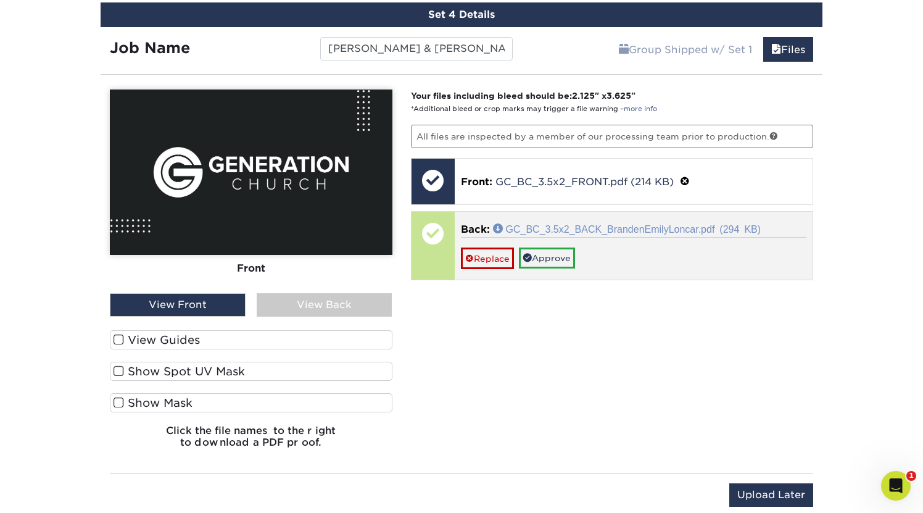
click at [595, 227] on link "GC_BC_3.5x2_BACK_BrandenEmilyLoncar.pdf (294 KB)" at bounding box center [627, 228] width 268 height 10
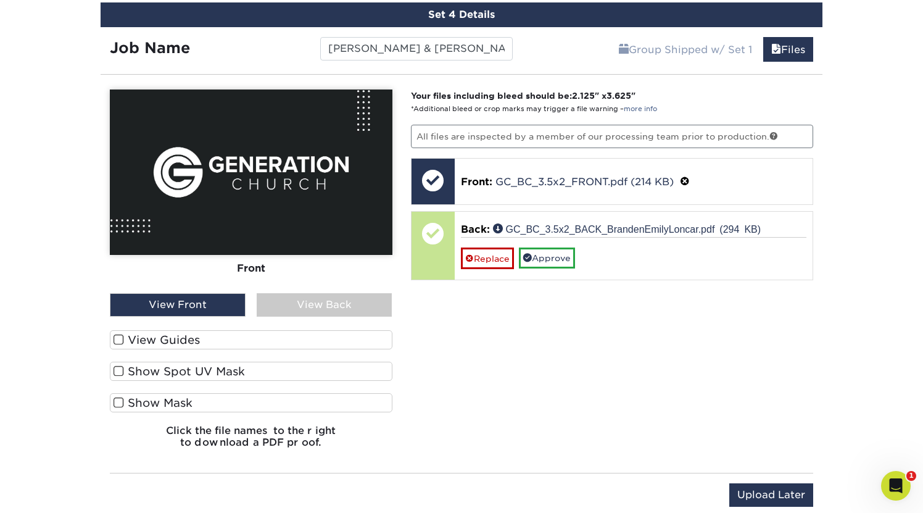
click at [326, 299] on div "View Back" at bounding box center [325, 304] width 136 height 23
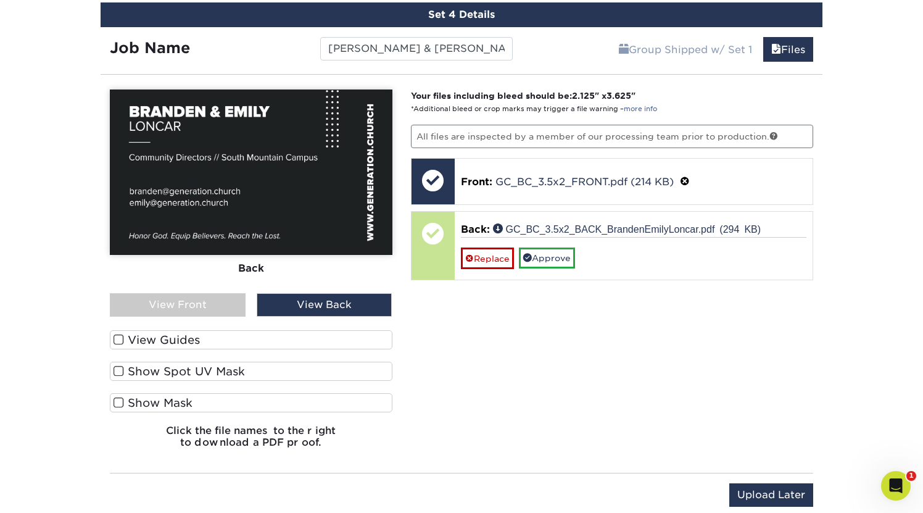
click at [326, 299] on div "View Back" at bounding box center [325, 304] width 136 height 23
click at [215, 304] on div "View Front" at bounding box center [178, 304] width 136 height 23
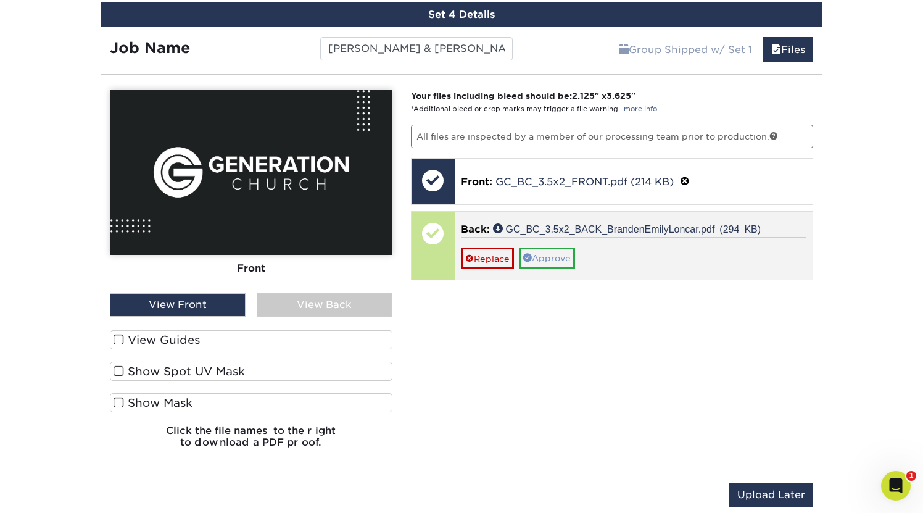
click at [557, 257] on link "Approve" at bounding box center [547, 257] width 56 height 21
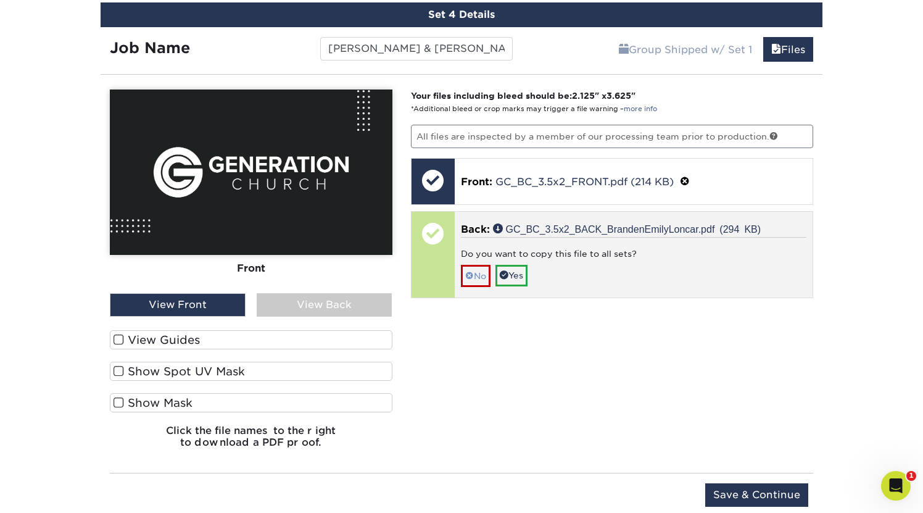
click at [474, 278] on link "No" at bounding box center [476, 276] width 30 height 22
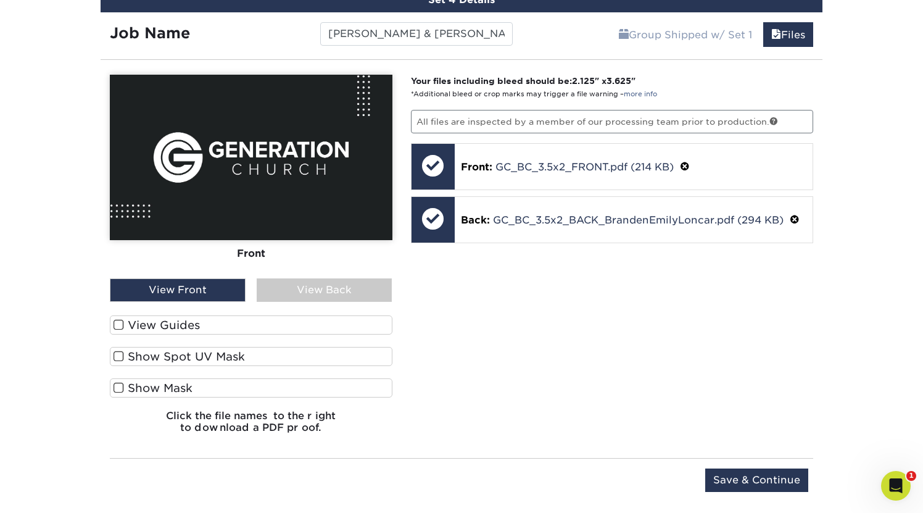
scroll to position [1062, 0]
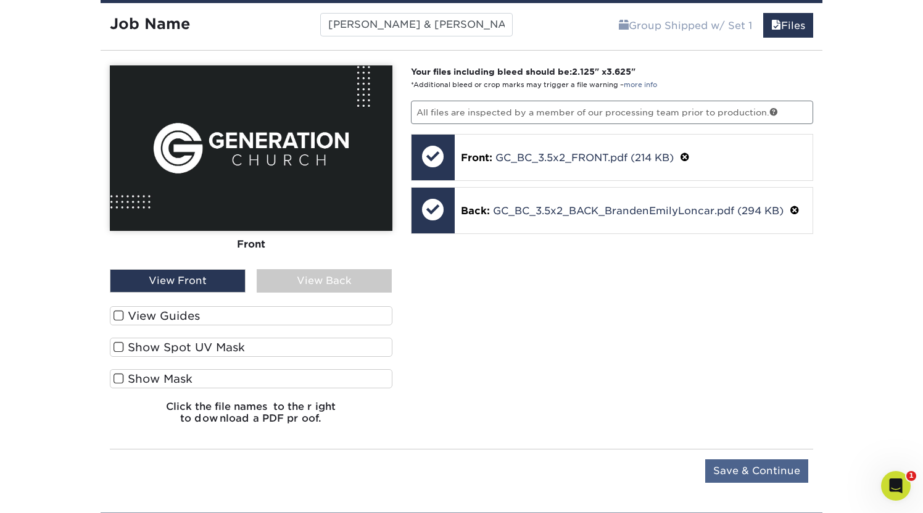
click at [605, 427] on input "Save & Continue" at bounding box center [756, 470] width 103 height 23
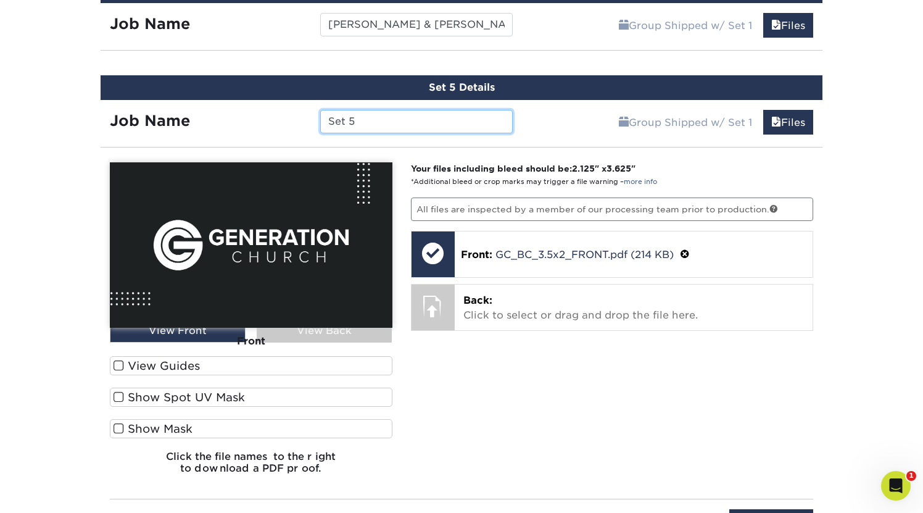
paste input "Megan Stoykovich"
type input "Megan Stoykovich Business Card"
click at [561, 122] on div "Group Shipped w/ Set 1 Files Continue" at bounding box center [672, 118] width 301 height 37
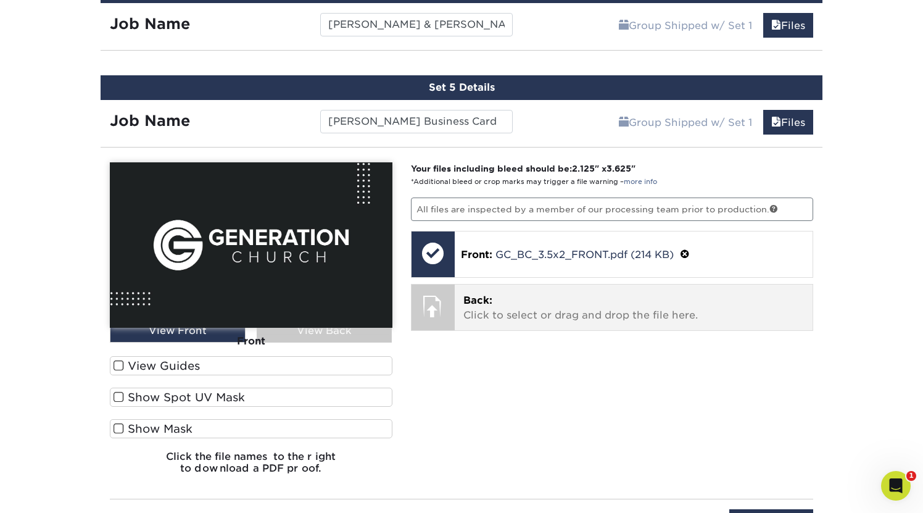
click at [489, 301] on span "Back:" at bounding box center [477, 300] width 29 height 12
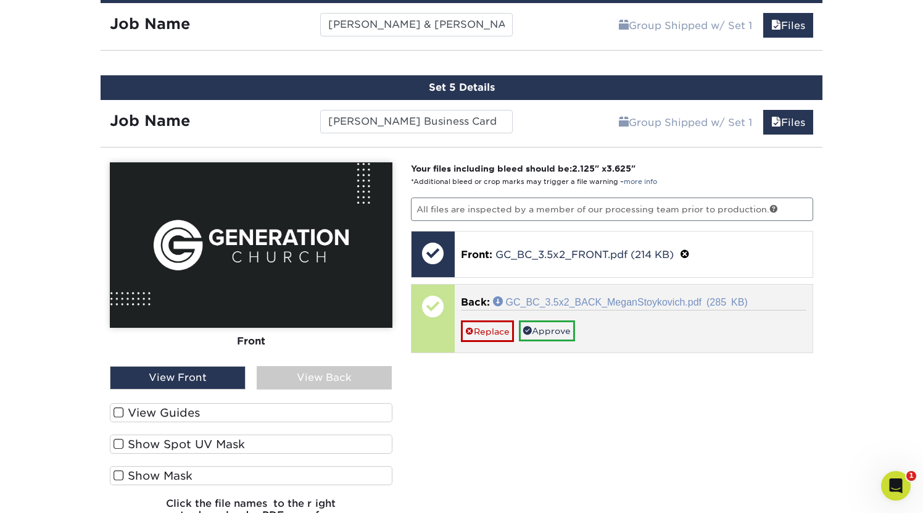
click at [605, 299] on link "GC_BC_3.5x2_BACK_MeganStoykovich.pdf (285 KB)" at bounding box center [620, 301] width 255 height 10
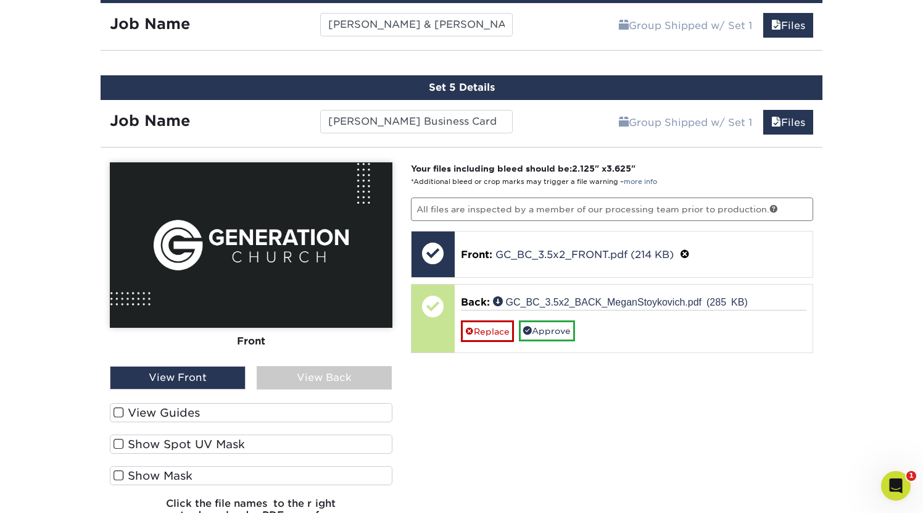
click at [347, 377] on div "View Back" at bounding box center [325, 377] width 136 height 23
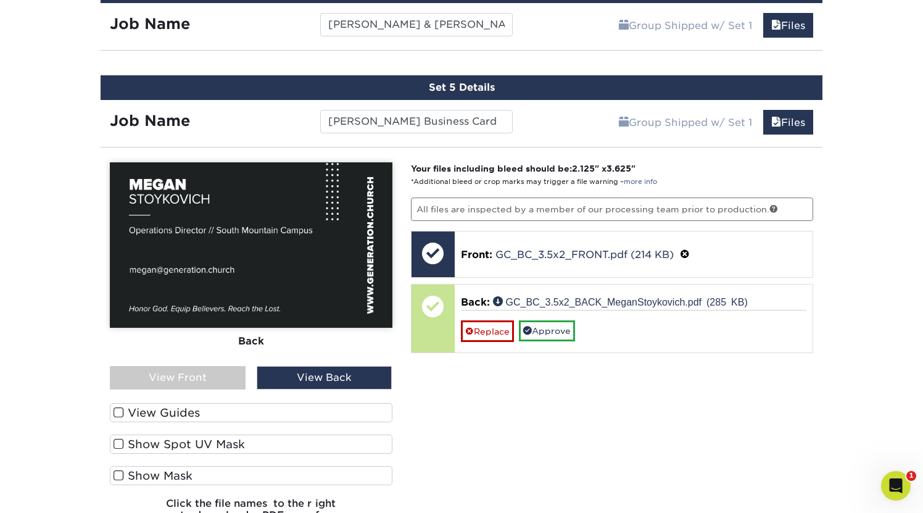
click at [217, 371] on div "View Front" at bounding box center [178, 377] width 136 height 23
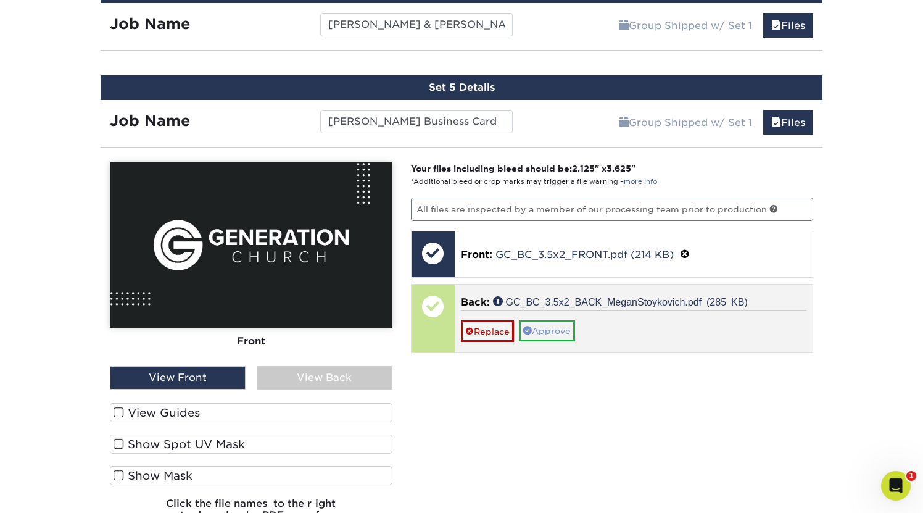
click at [554, 331] on link "Approve" at bounding box center [547, 330] width 56 height 21
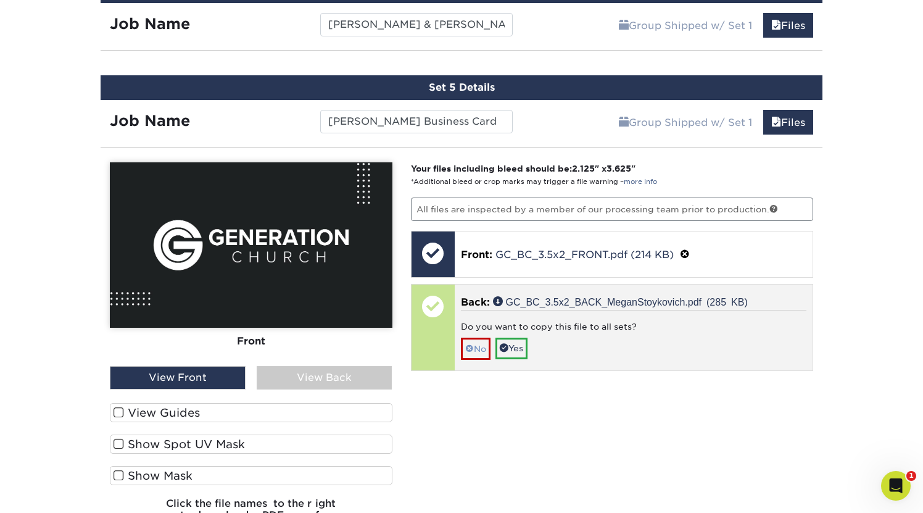
click at [471, 344] on span at bounding box center [469, 349] width 9 height 10
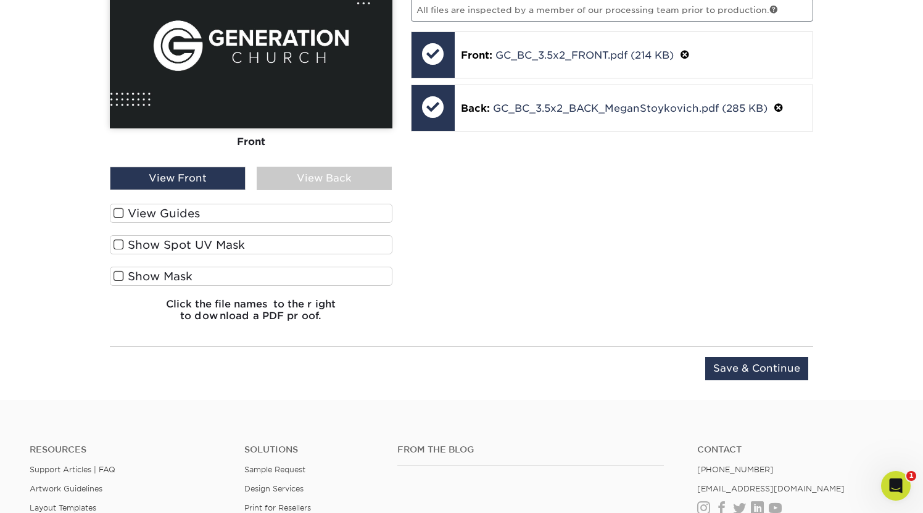
scroll to position [1277, 0]
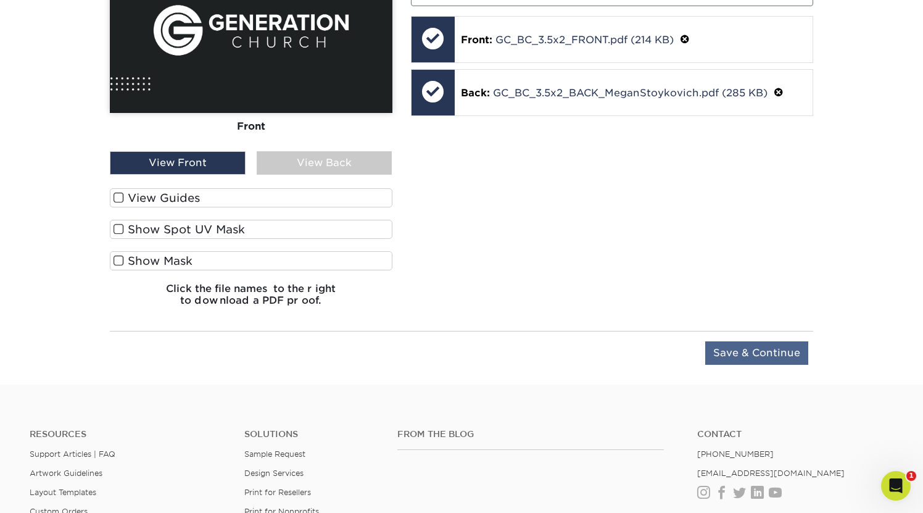
click at [605, 350] on input "Save & Continue" at bounding box center [756, 352] width 103 height 23
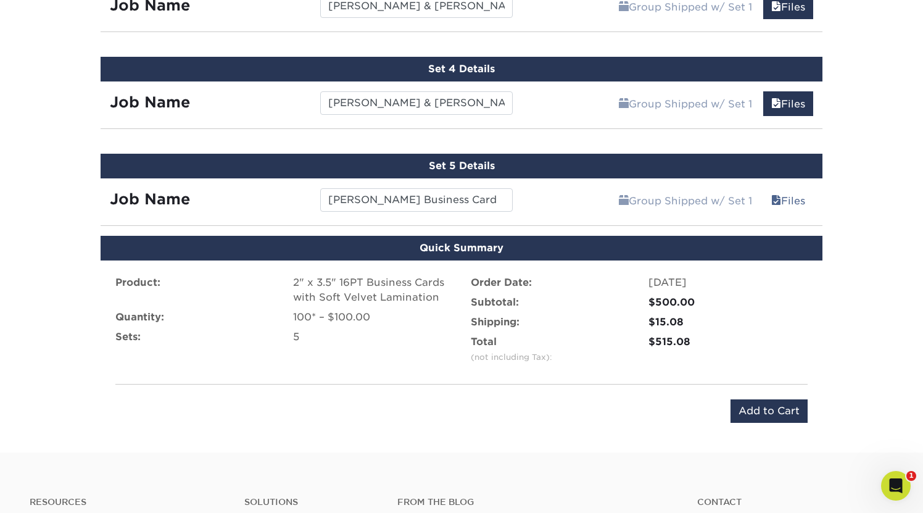
scroll to position [1027, 0]
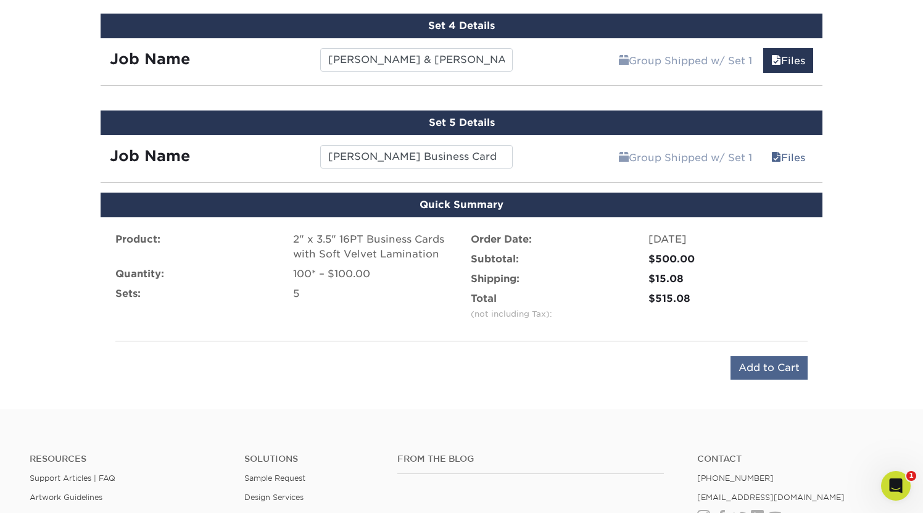
click at [605, 373] on input "Add to Cart" at bounding box center [769, 367] width 77 height 23
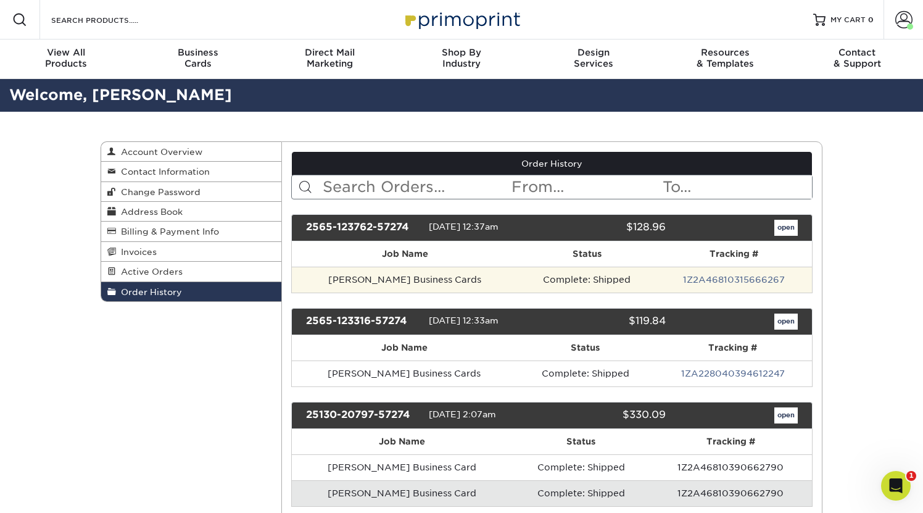
click at [487, 280] on td "[PERSON_NAME] Business Cards" at bounding box center [405, 280] width 227 height 26
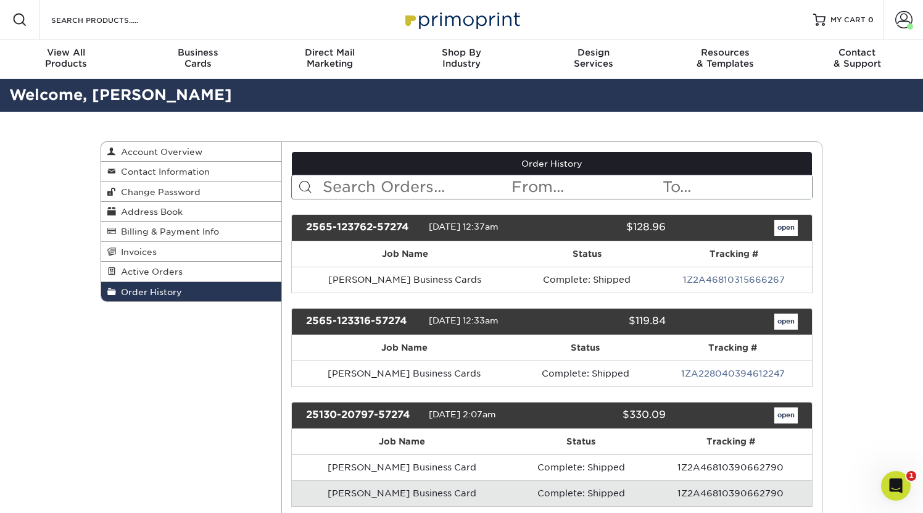
click at [786, 226] on link "open" at bounding box center [785, 228] width 23 height 16
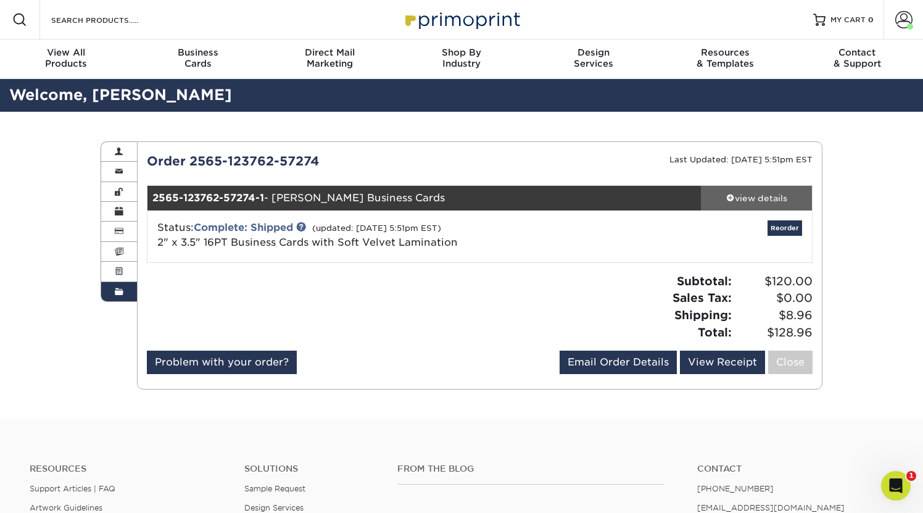
click at [748, 199] on div "view details" at bounding box center [756, 198] width 111 height 12
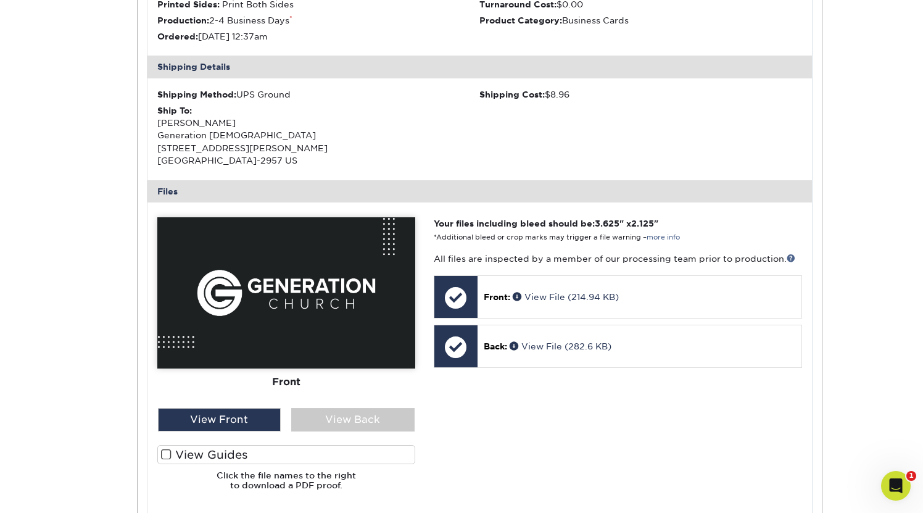
scroll to position [328, 0]
click at [343, 418] on div "View Back" at bounding box center [352, 419] width 123 height 23
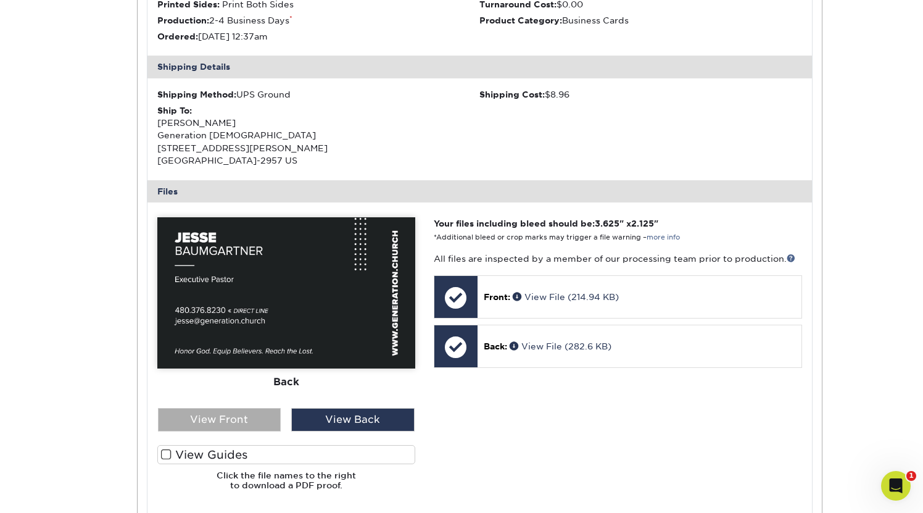
click at [250, 408] on div "View Front" at bounding box center [219, 419] width 123 height 23
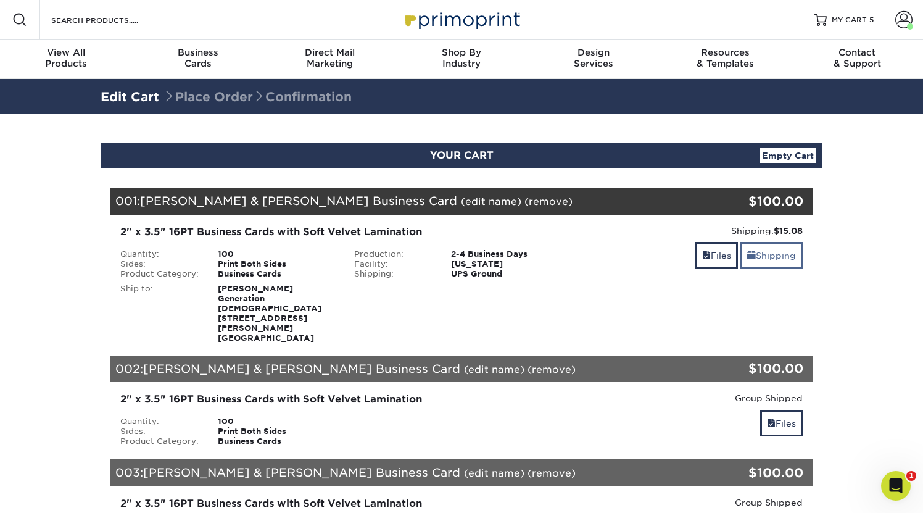
click at [788, 255] on link "Shipping" at bounding box center [771, 255] width 62 height 27
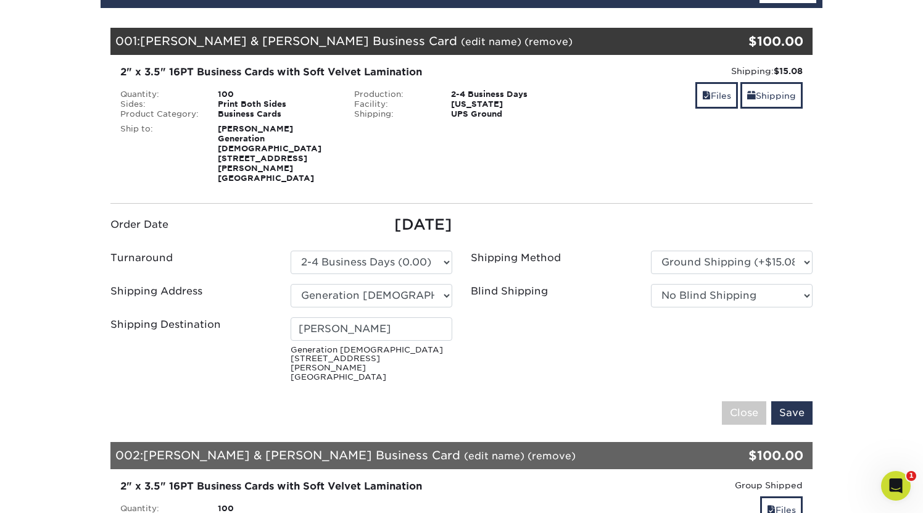
scroll to position [161, 0]
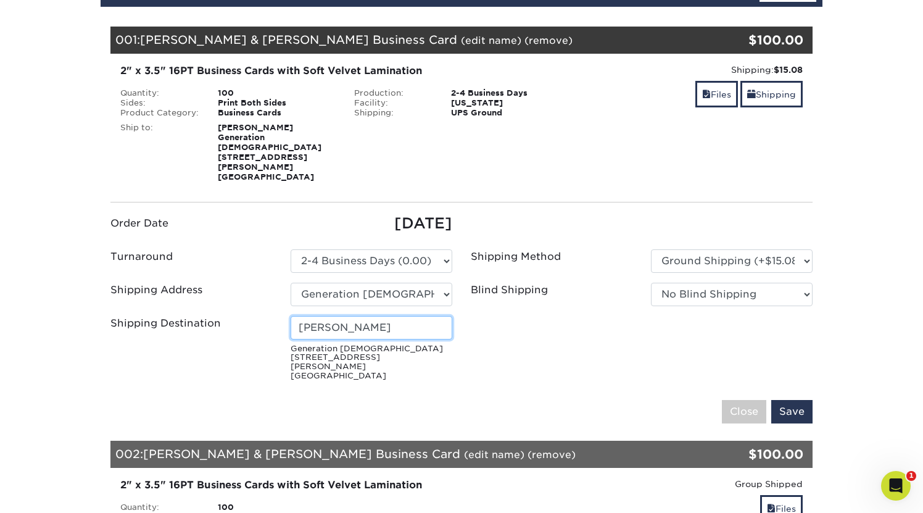
paste input "[PERSON_NAME]"
type input "[PERSON_NAME]"
click at [527, 328] on ul "Order Date 08/22/2025 Turnaround Please Select Select One" at bounding box center [461, 298] width 721 height 173
click at [792, 400] on input "Save" at bounding box center [791, 411] width 41 height 23
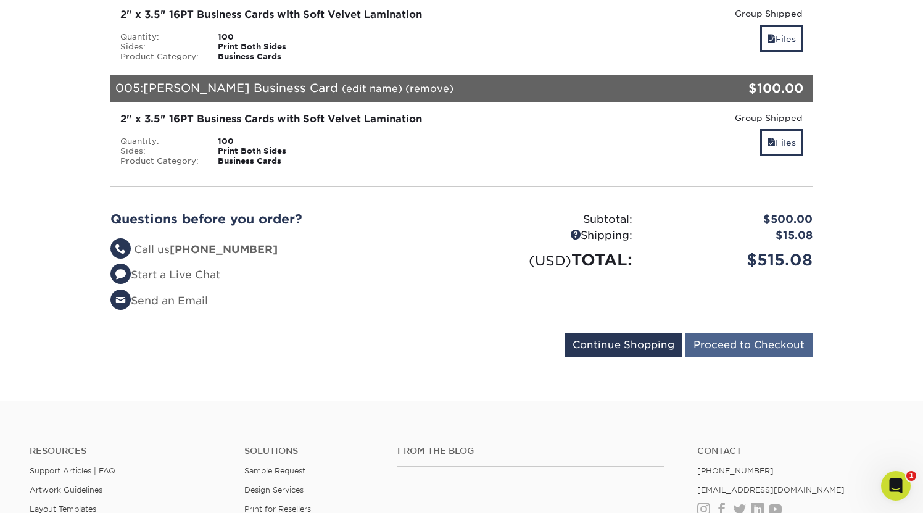
scroll to position [596, 0]
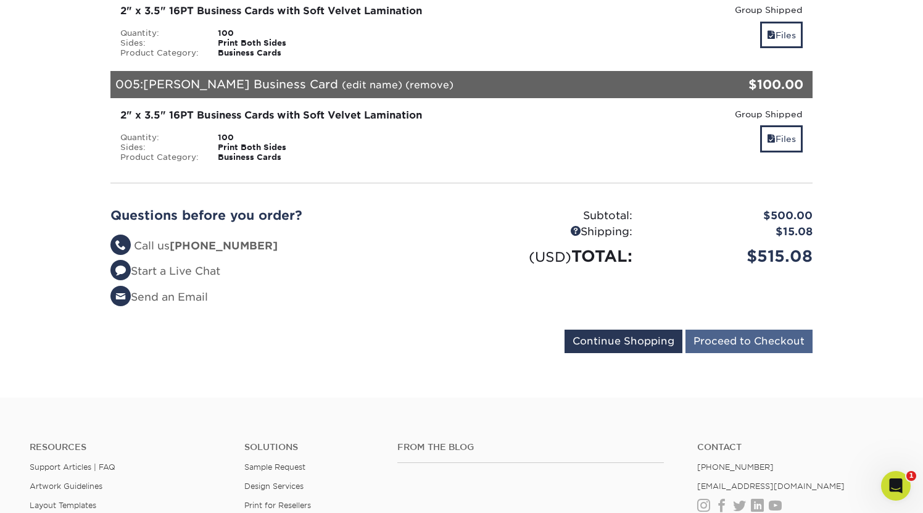
click at [746, 330] on input "Proceed to Checkout" at bounding box center [749, 341] width 127 height 23
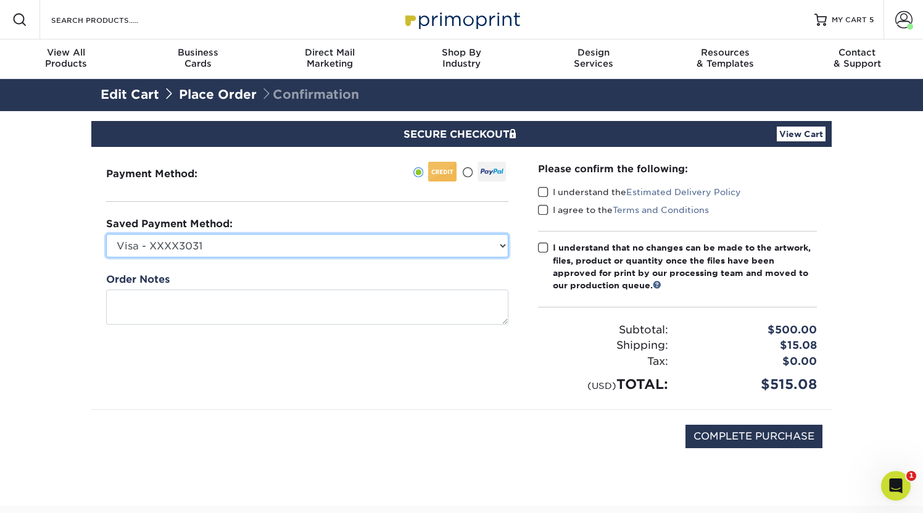
select select "70867"
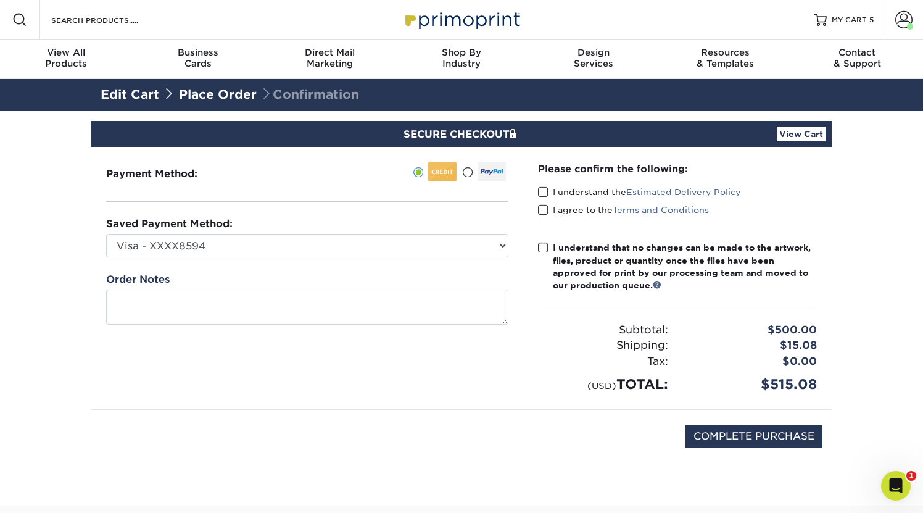
click at [542, 191] on span at bounding box center [543, 192] width 10 height 12
click at [0, 0] on input "I understand the Estimated Delivery Policy" at bounding box center [0, 0] width 0 height 0
click at [544, 210] on span at bounding box center [543, 210] width 10 height 12
click at [0, 0] on input "I agree to the Terms and Conditions" at bounding box center [0, 0] width 0 height 0
click at [545, 248] on span at bounding box center [543, 248] width 10 height 12
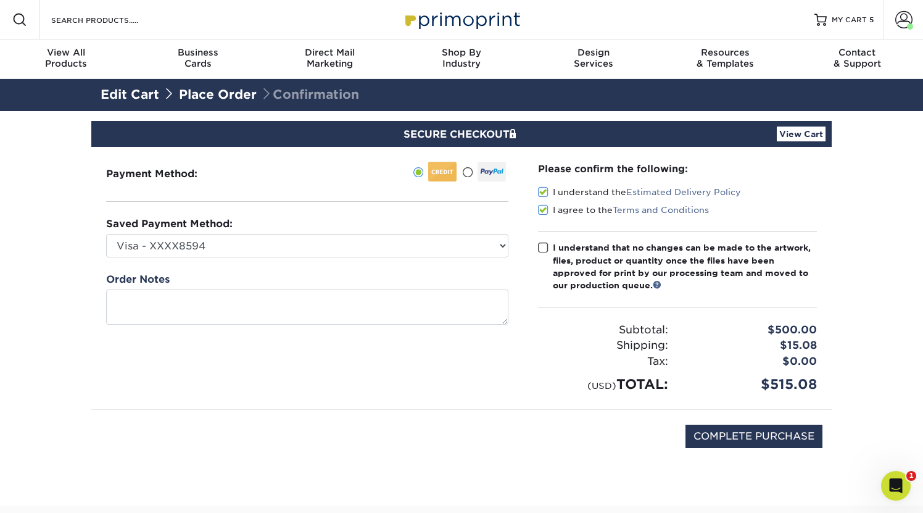
click at [0, 0] on input "I understand that no changes can be made to the artwork, files, product or quan…" at bounding box center [0, 0] width 0 height 0
click at [755, 436] on input "COMPLETE PURCHASE" at bounding box center [754, 436] width 137 height 23
type input "PROCESSING, PLEASE WAIT..."
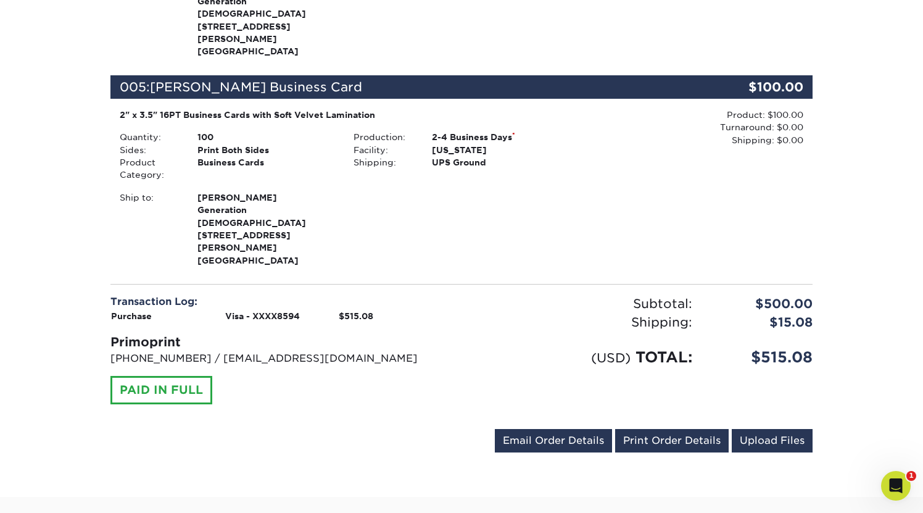
scroll to position [1113, 0]
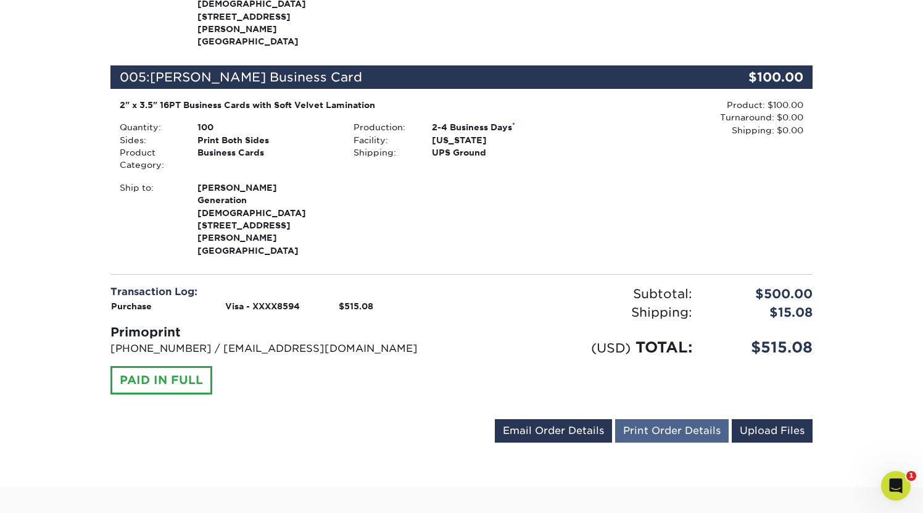
click at [673, 419] on link "Print Order Details" at bounding box center [672, 430] width 114 height 23
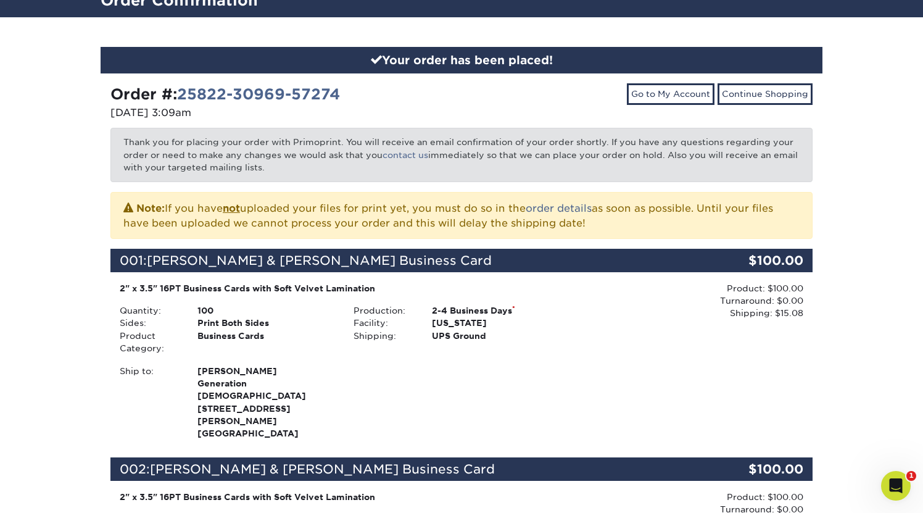
scroll to position [79, 0]
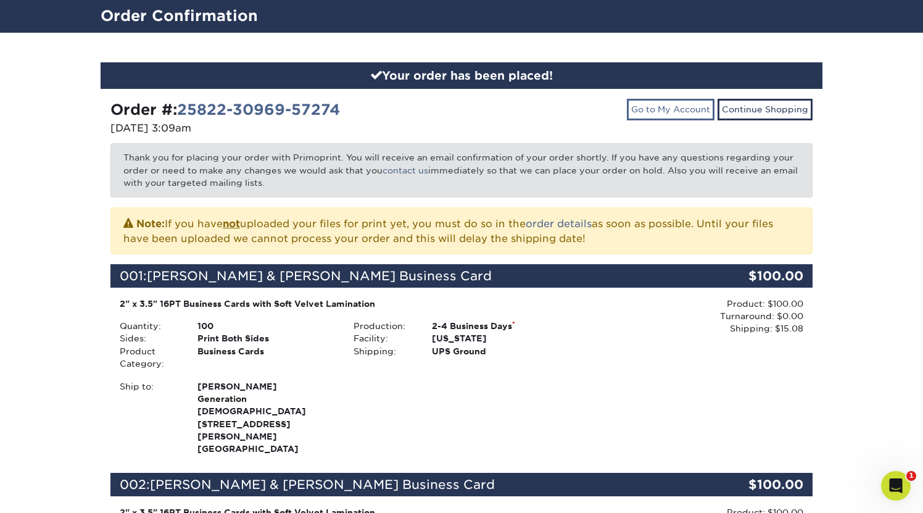
click at [699, 104] on link "Go to My Account" at bounding box center [671, 109] width 88 height 21
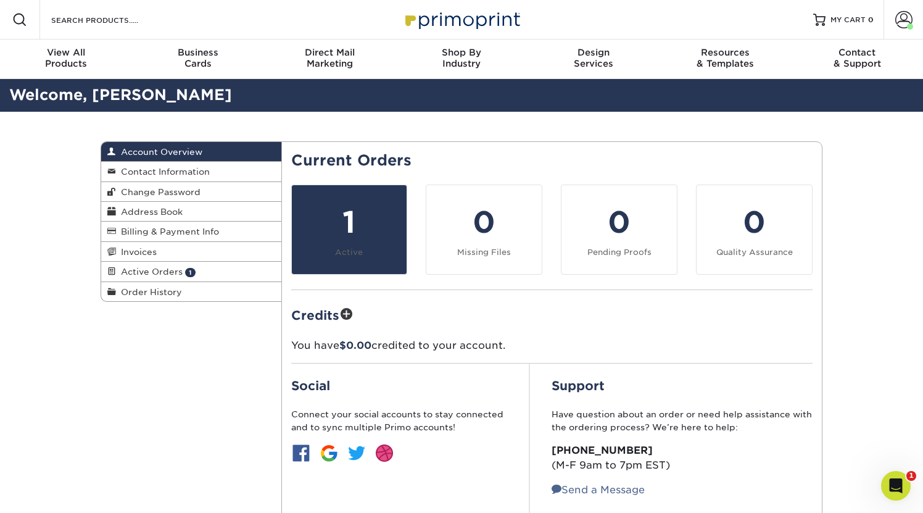
click at [355, 215] on div "1" at bounding box center [349, 222] width 101 height 44
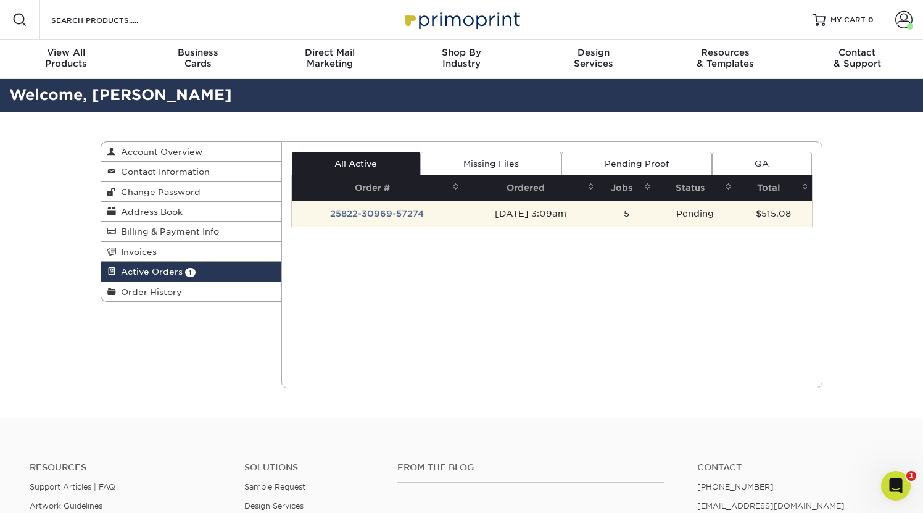
click at [373, 212] on td "25822-30969-57274" at bounding box center [377, 214] width 171 height 26
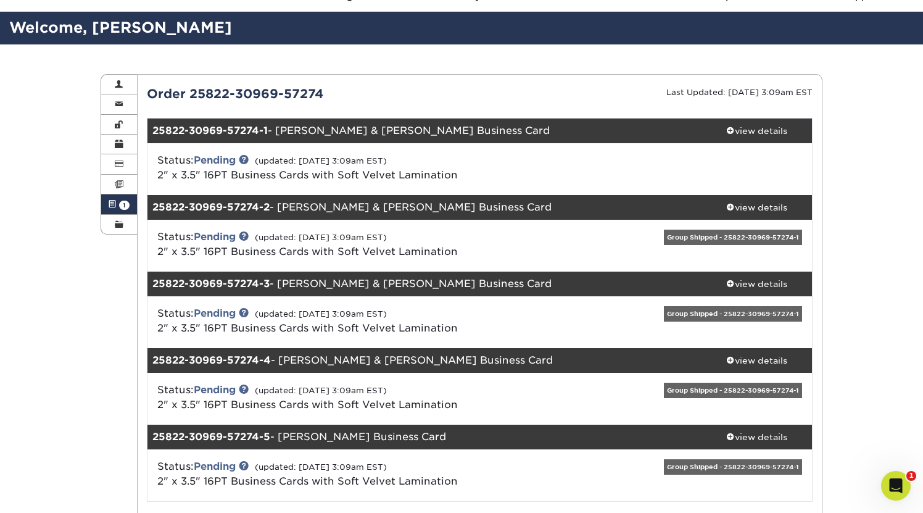
scroll to position [67, 0]
click at [773, 135] on div "view details" at bounding box center [756, 131] width 111 height 12
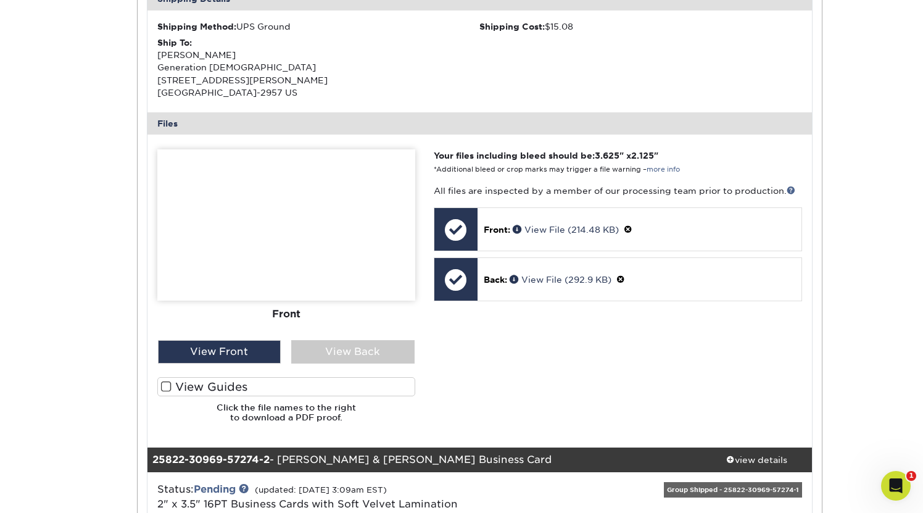
scroll to position [399, 0]
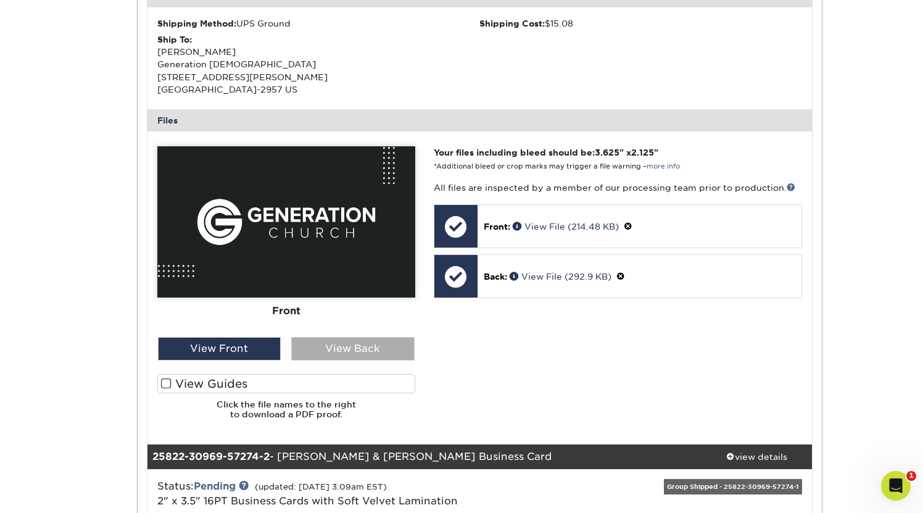
click at [393, 339] on div "View Back" at bounding box center [352, 348] width 123 height 23
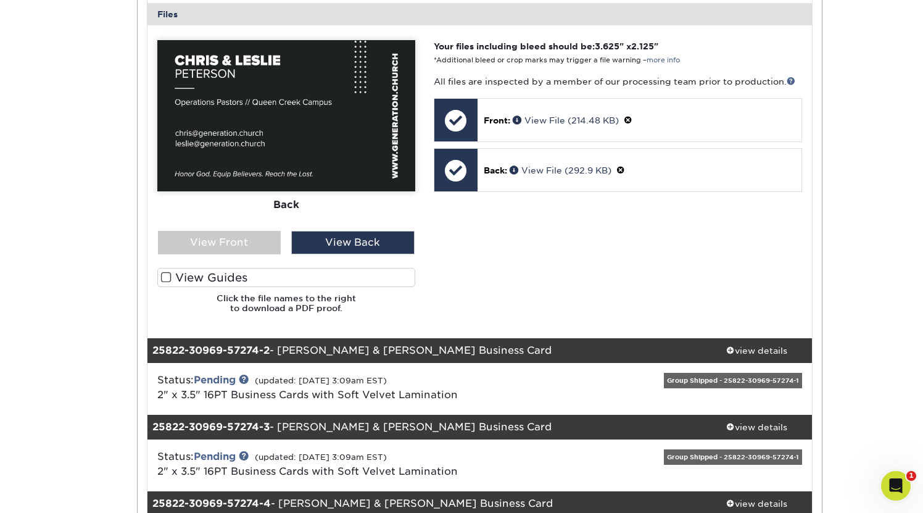
scroll to position [517, 0]
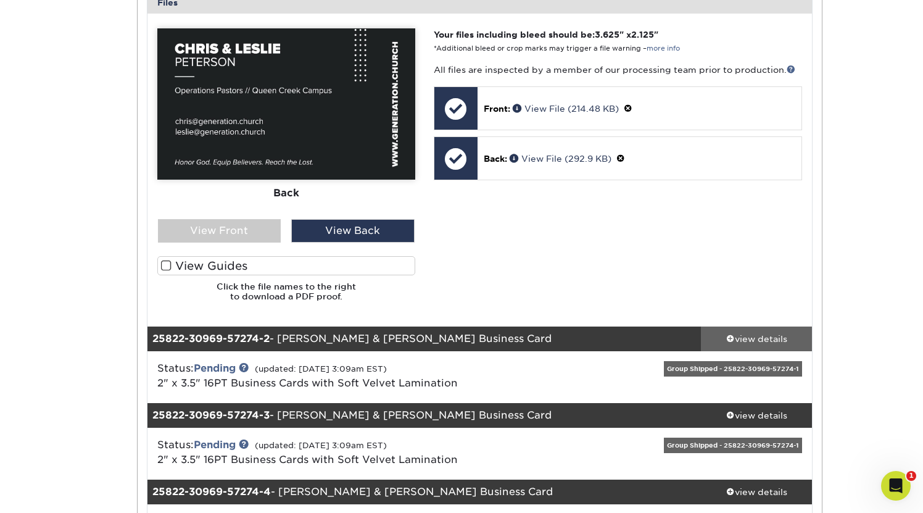
click at [768, 332] on div "view details" at bounding box center [756, 338] width 111 height 12
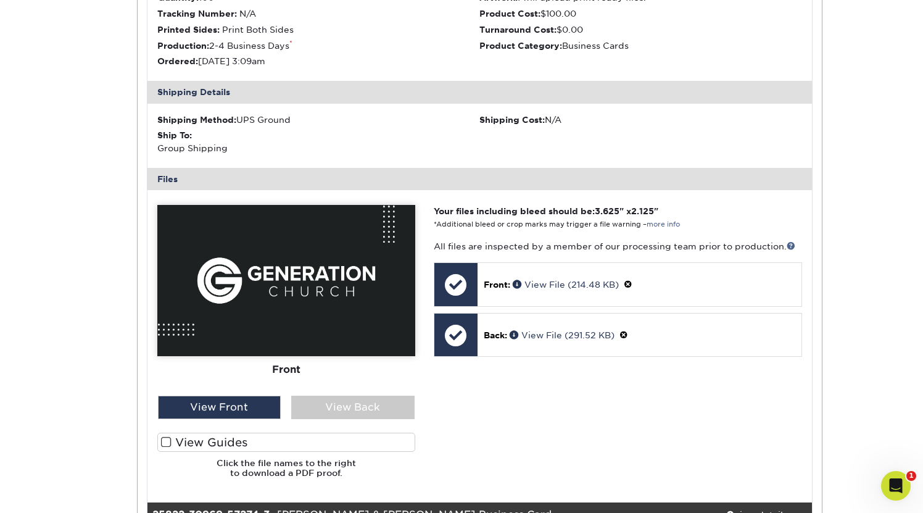
scroll to position [987, 0]
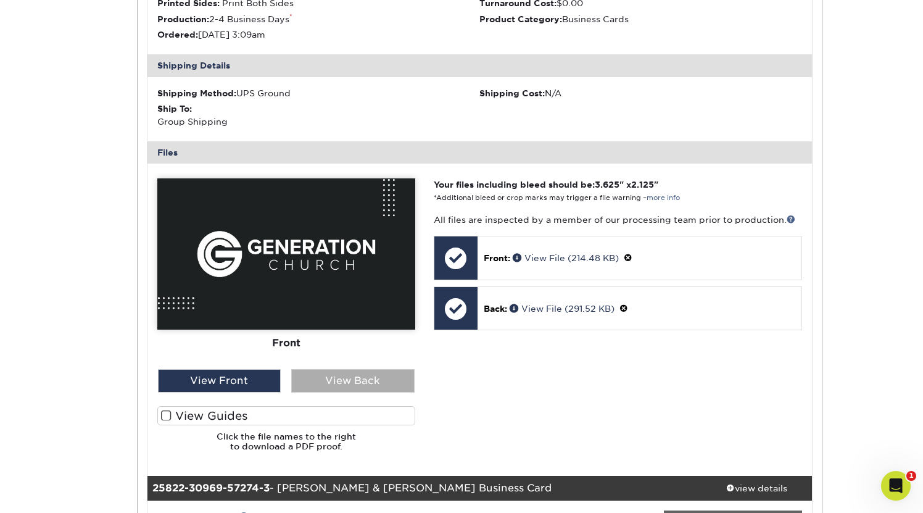
click at [386, 369] on div "View Back" at bounding box center [352, 380] width 123 height 23
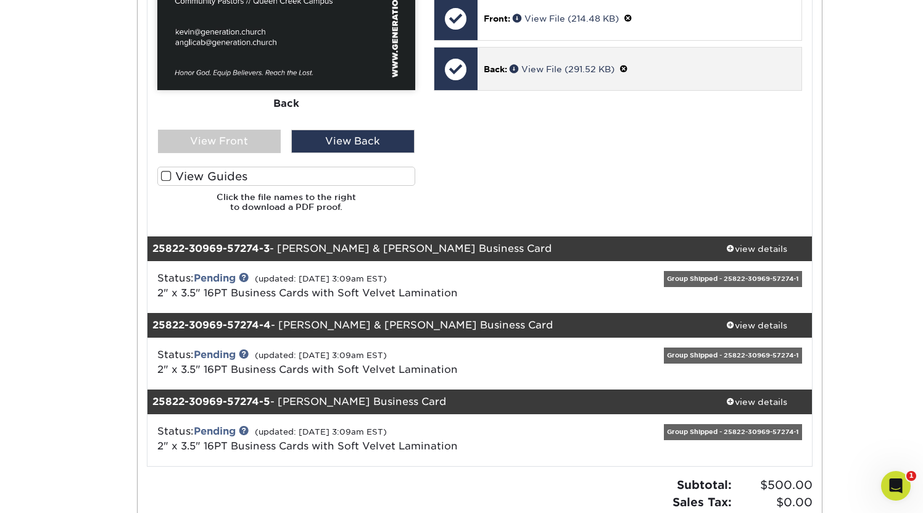
scroll to position [1259, 0]
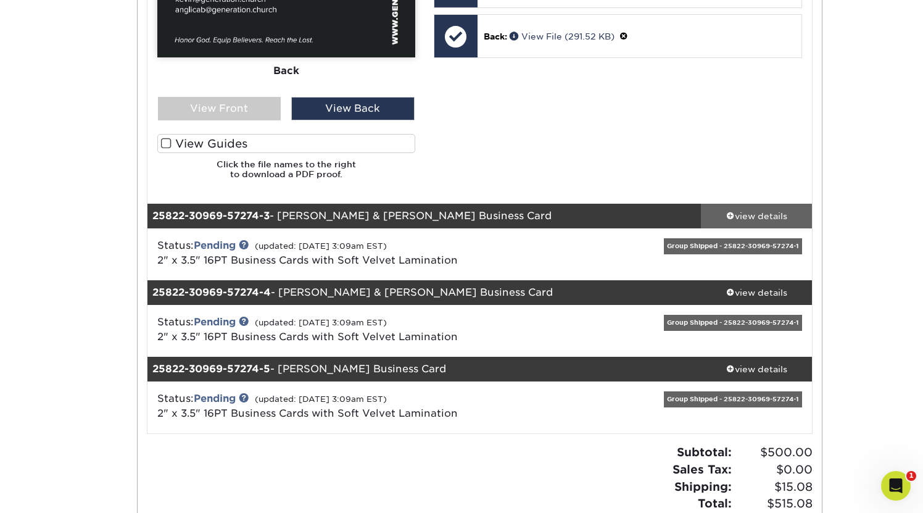
click at [765, 210] on div "view details" at bounding box center [756, 216] width 111 height 12
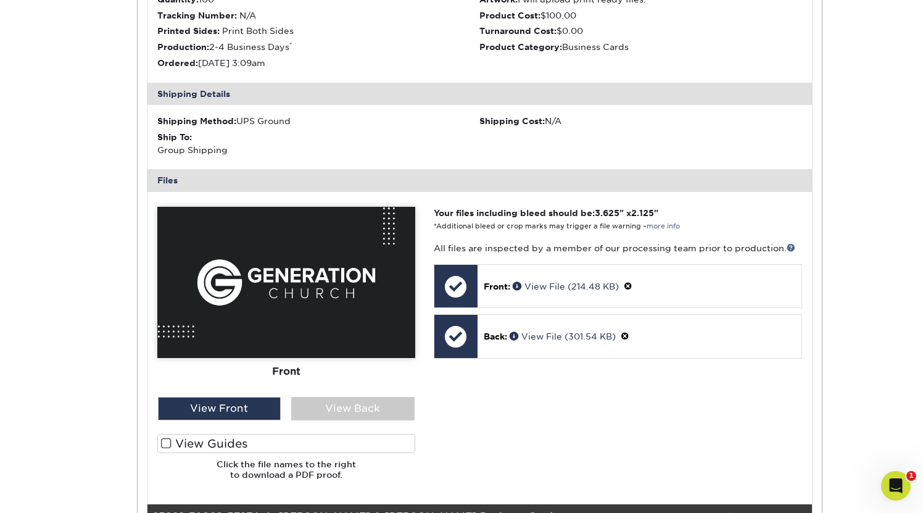
scroll to position [1593, 0]
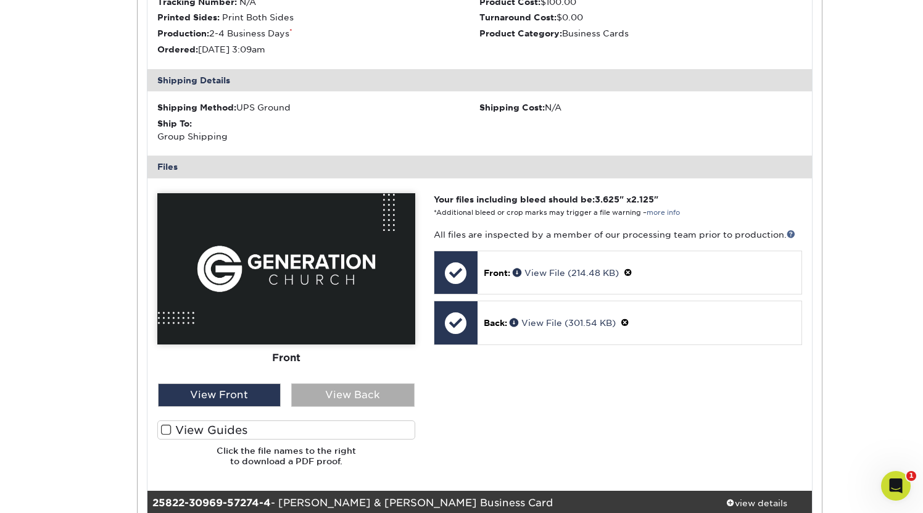
click at [338, 383] on div "View Back" at bounding box center [352, 394] width 123 height 23
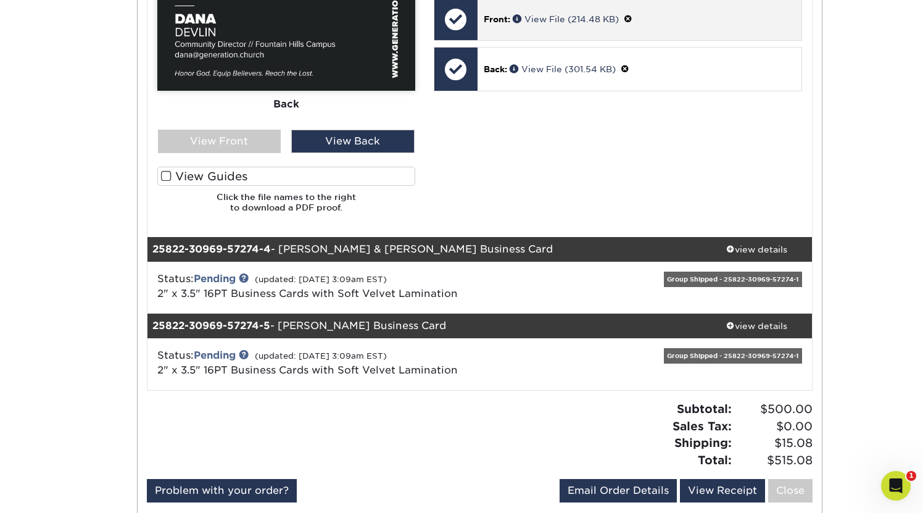
scroll to position [1880, 0]
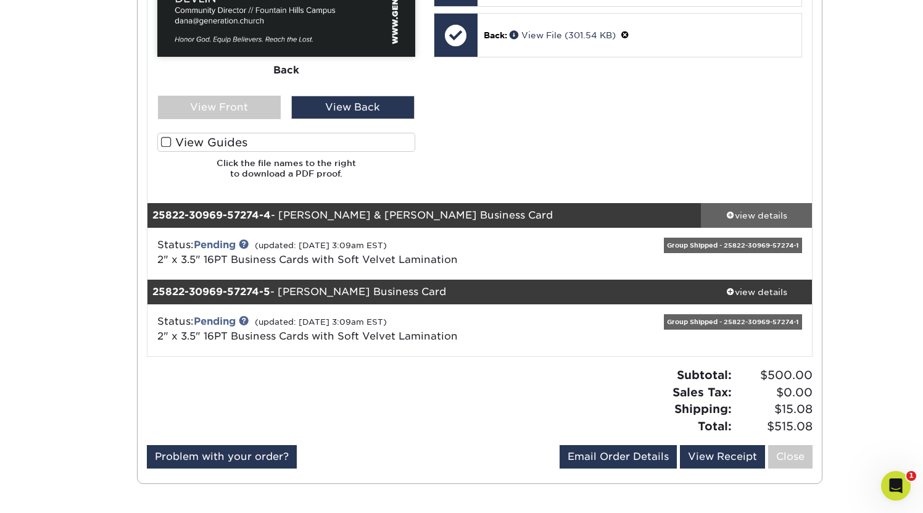
click at [755, 209] on div "view details" at bounding box center [756, 215] width 111 height 12
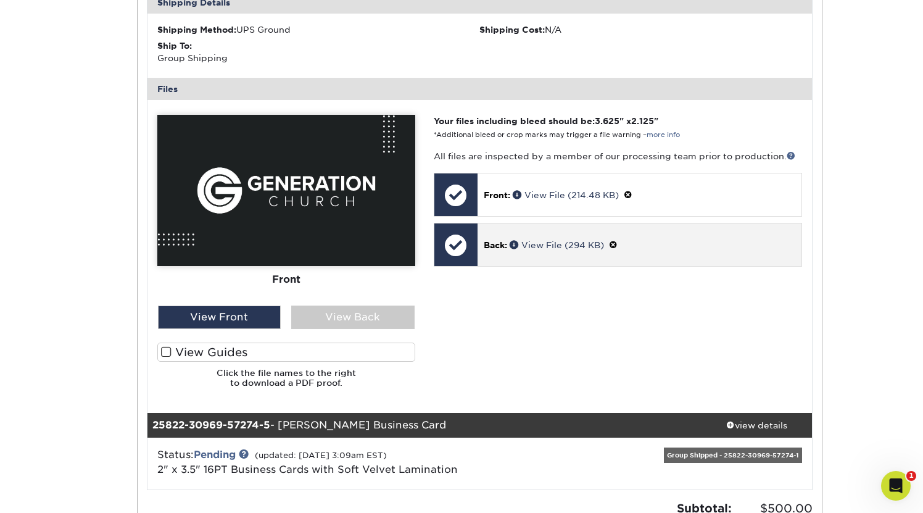
scroll to position [2302, 0]
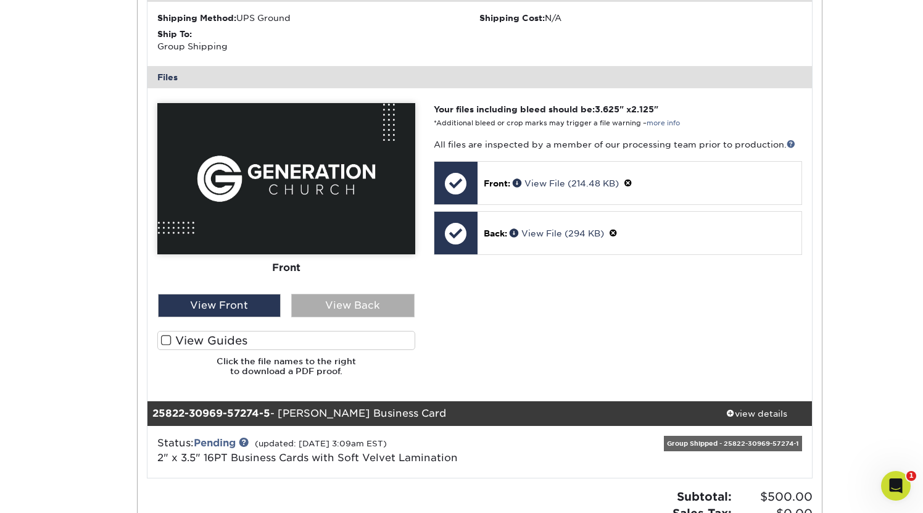
click at [389, 294] on div "View Back" at bounding box center [352, 305] width 123 height 23
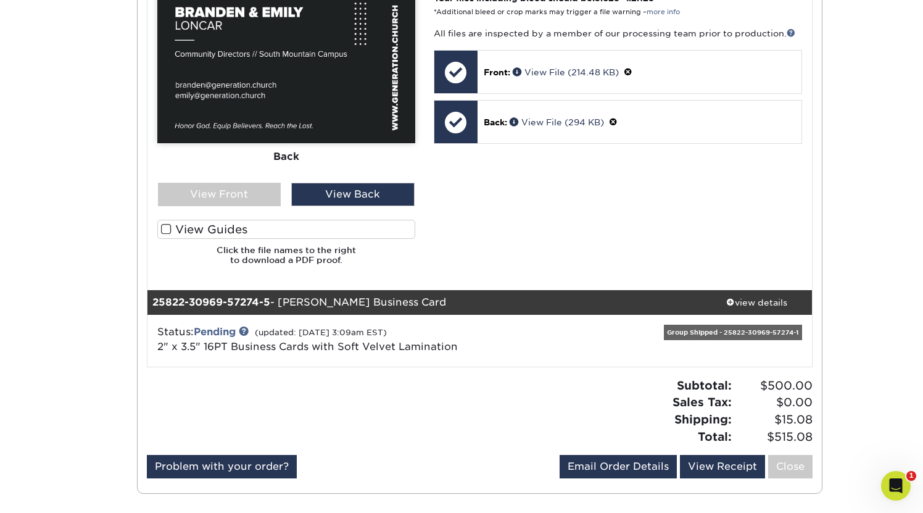
scroll to position [2418, 0]
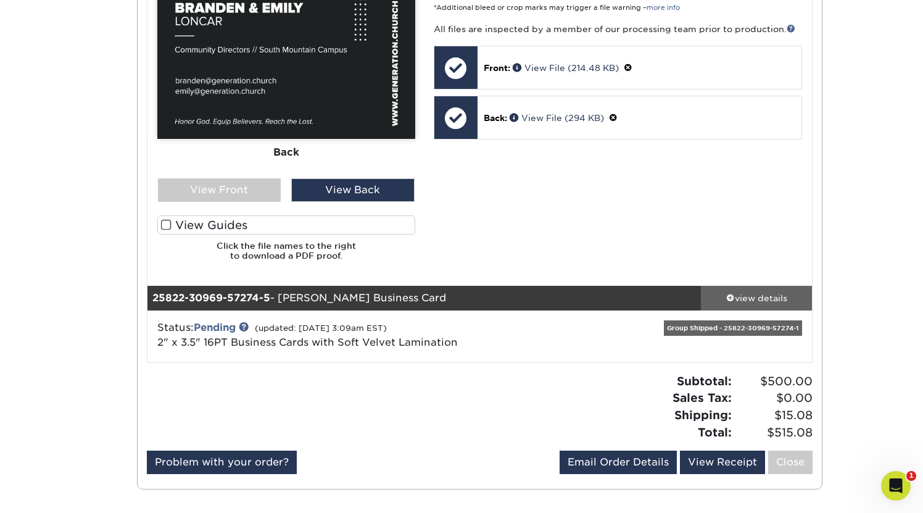
click at [756, 292] on div "view details" at bounding box center [756, 298] width 111 height 12
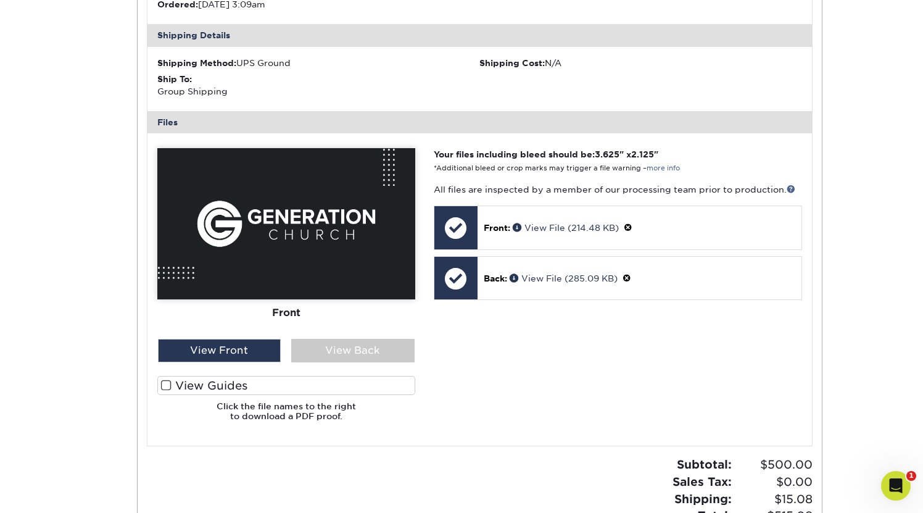
scroll to position [2913, 0]
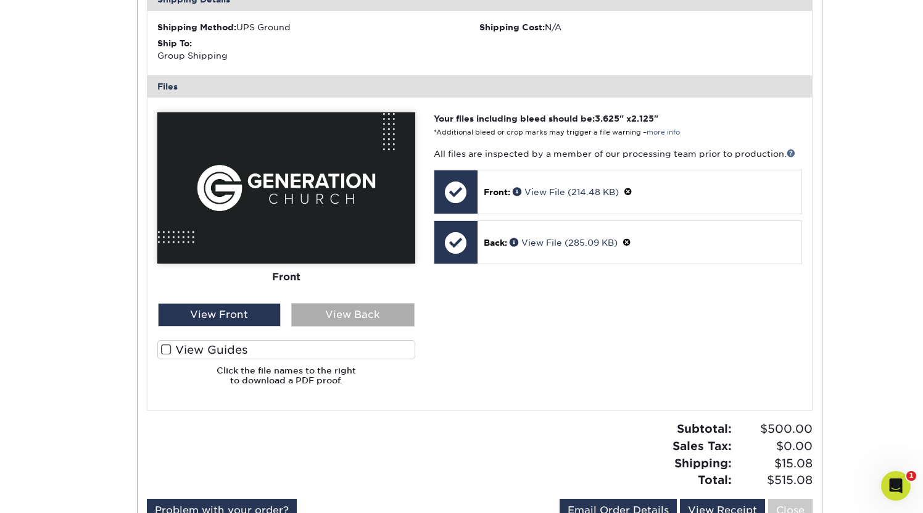
click at [392, 303] on div "View Back" at bounding box center [352, 314] width 123 height 23
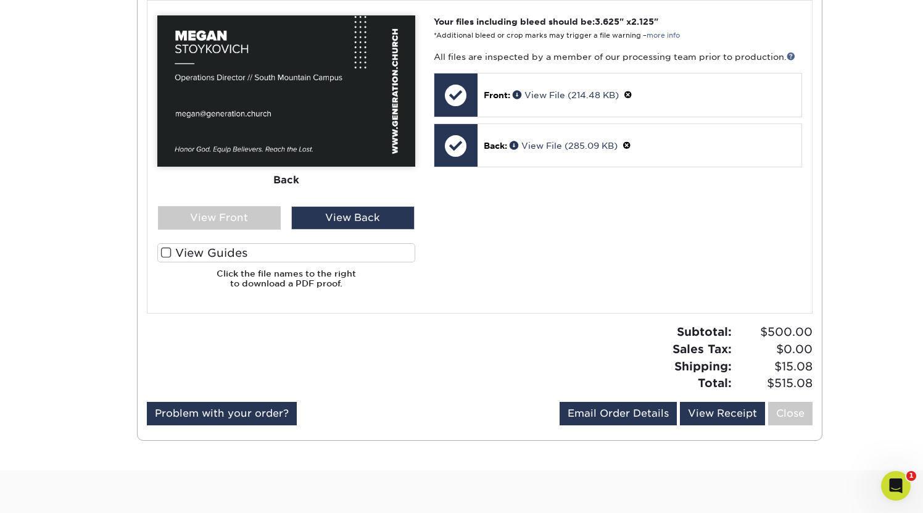
scroll to position [3021, 0]
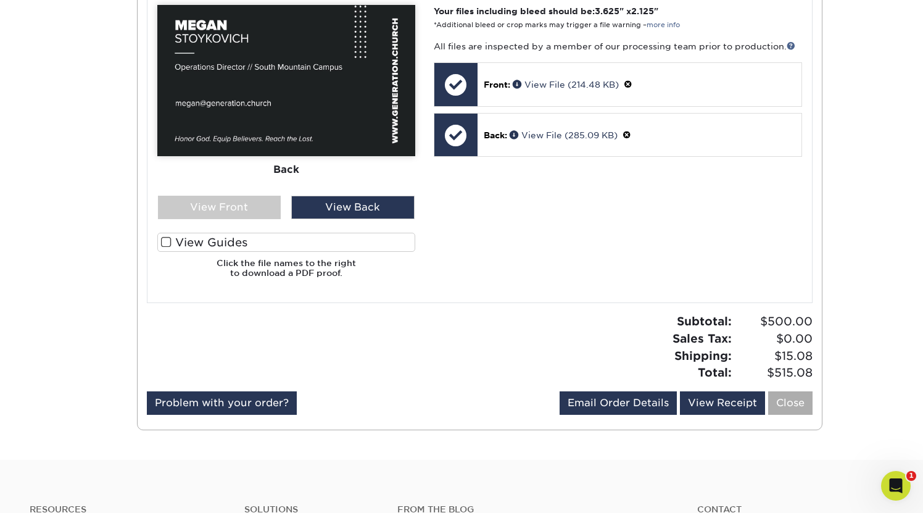
click at [799, 391] on link "Close" at bounding box center [790, 402] width 44 height 23
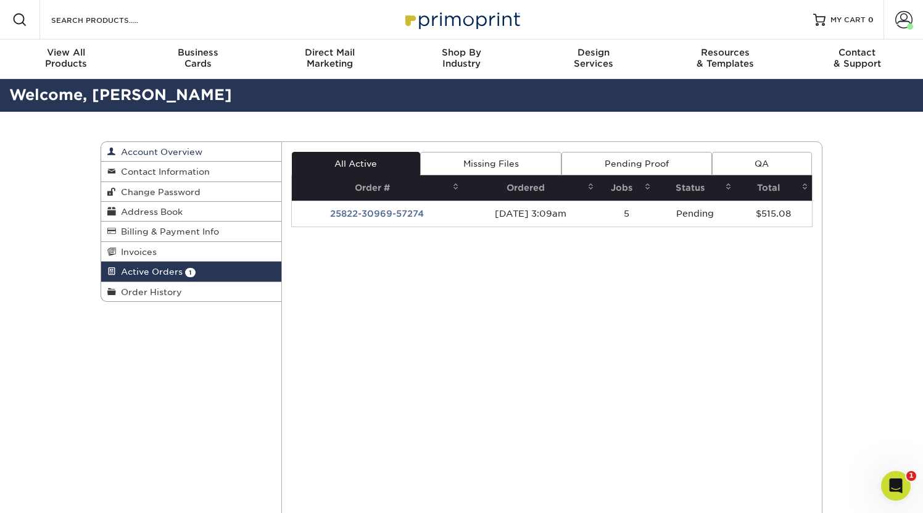
click at [203, 152] on link "Account Overview" at bounding box center [191, 152] width 180 height 20
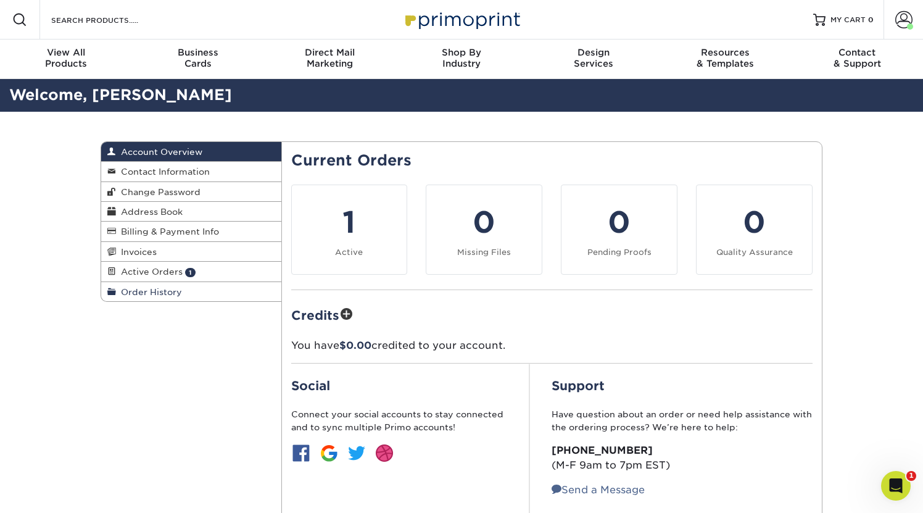
click at [180, 291] on span "Order History" at bounding box center [149, 292] width 66 height 10
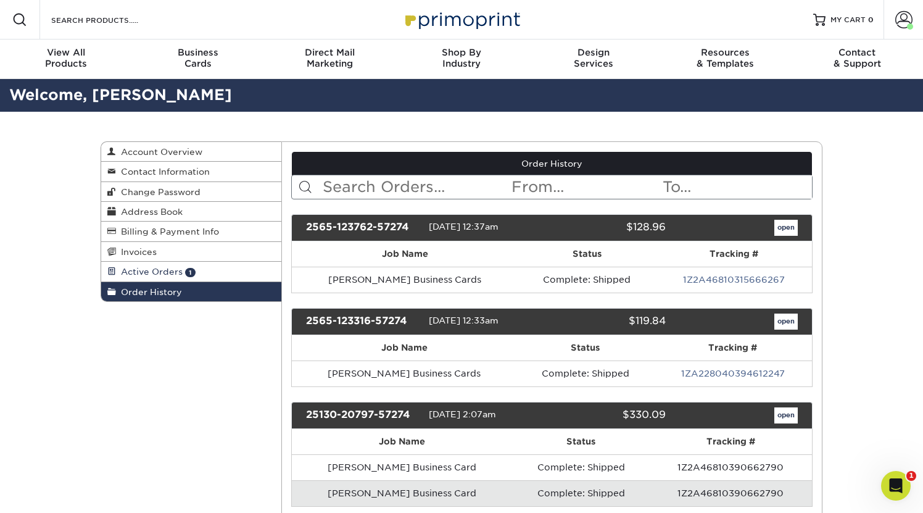
click at [162, 267] on span "Active Orders" at bounding box center [149, 272] width 67 height 10
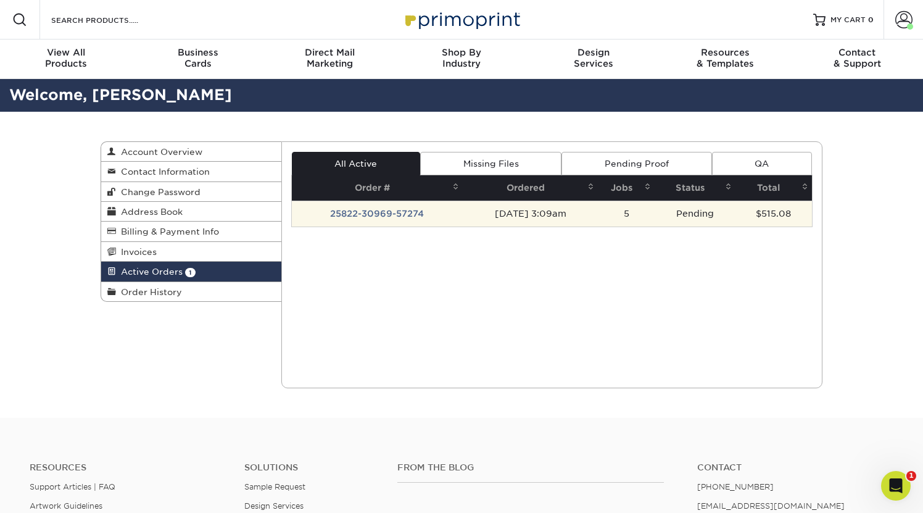
click at [410, 214] on td "25822-30969-57274" at bounding box center [377, 214] width 171 height 26
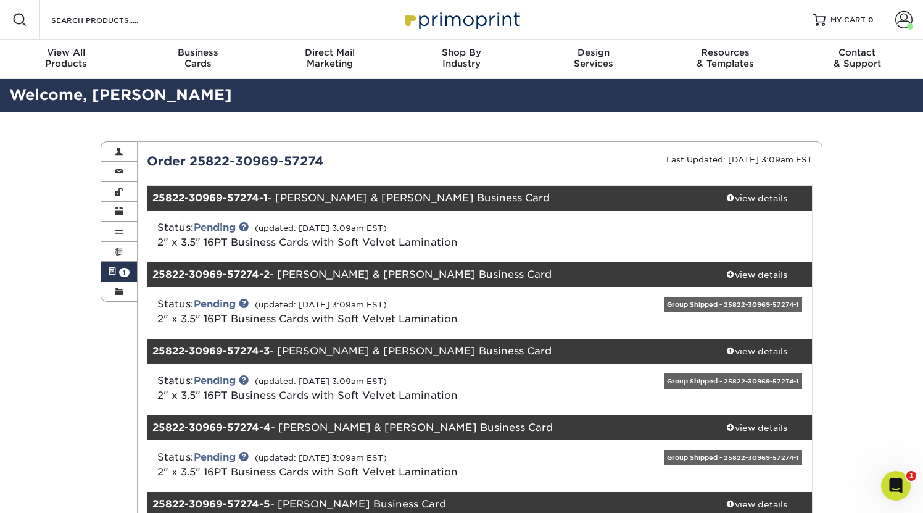
click at [443, 17] on img at bounding box center [461, 19] width 123 height 27
